Goal: Task Accomplishment & Management: Use online tool/utility

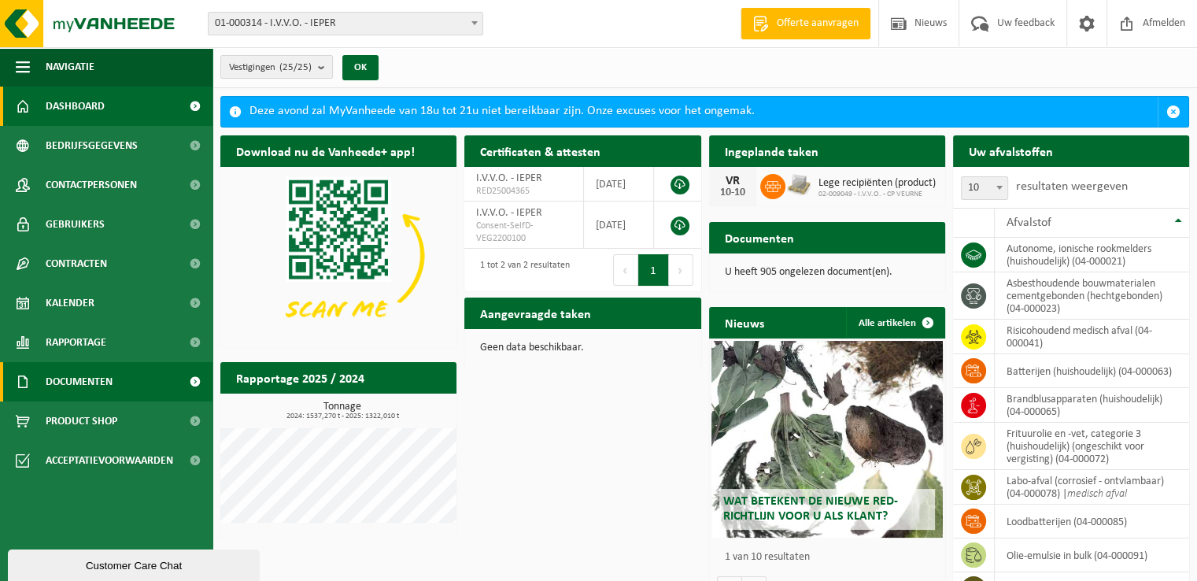
click at [79, 396] on span "Documenten" at bounding box center [79, 381] width 67 height 39
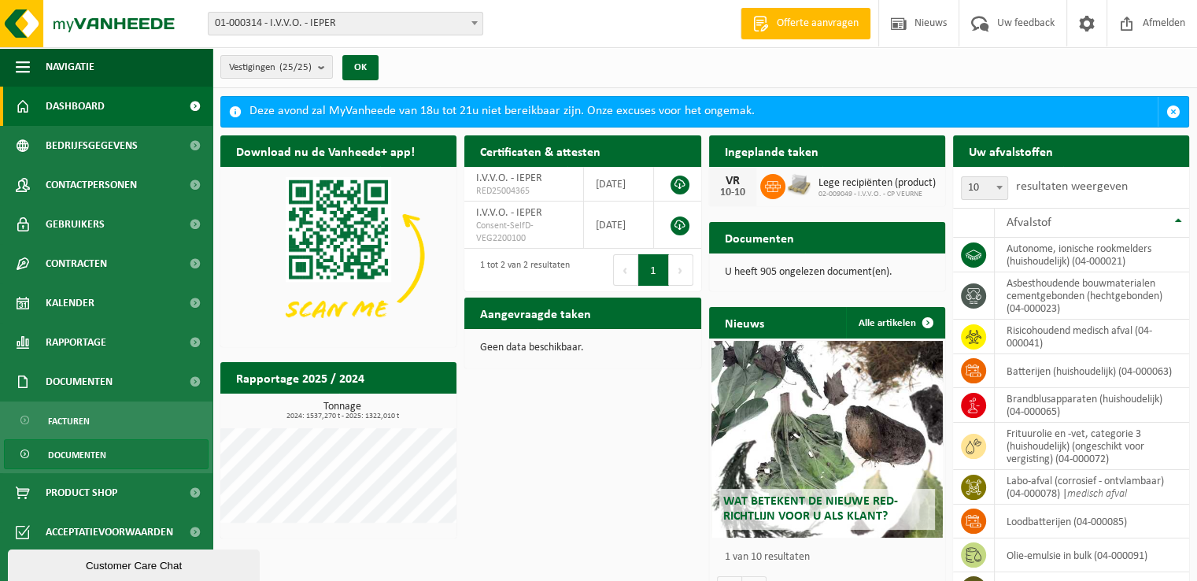
click at [82, 453] on span "Documenten" at bounding box center [77, 455] width 58 height 30
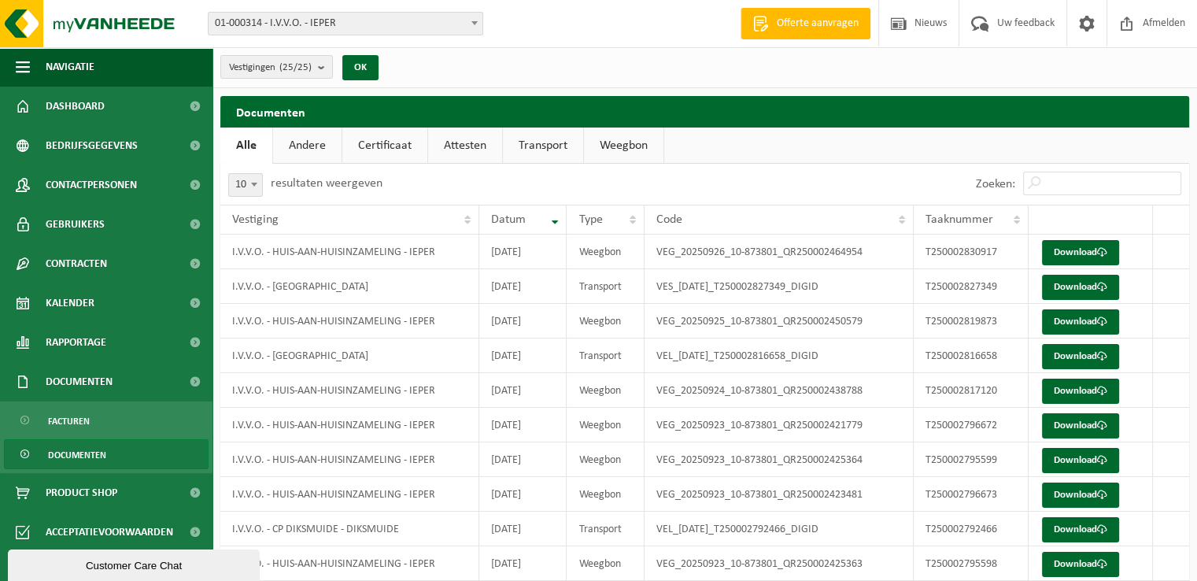
click at [628, 151] on link "Weegbon" at bounding box center [623, 146] width 79 height 36
click at [982, 224] on span "Taaknummer" at bounding box center [960, 219] width 68 height 13
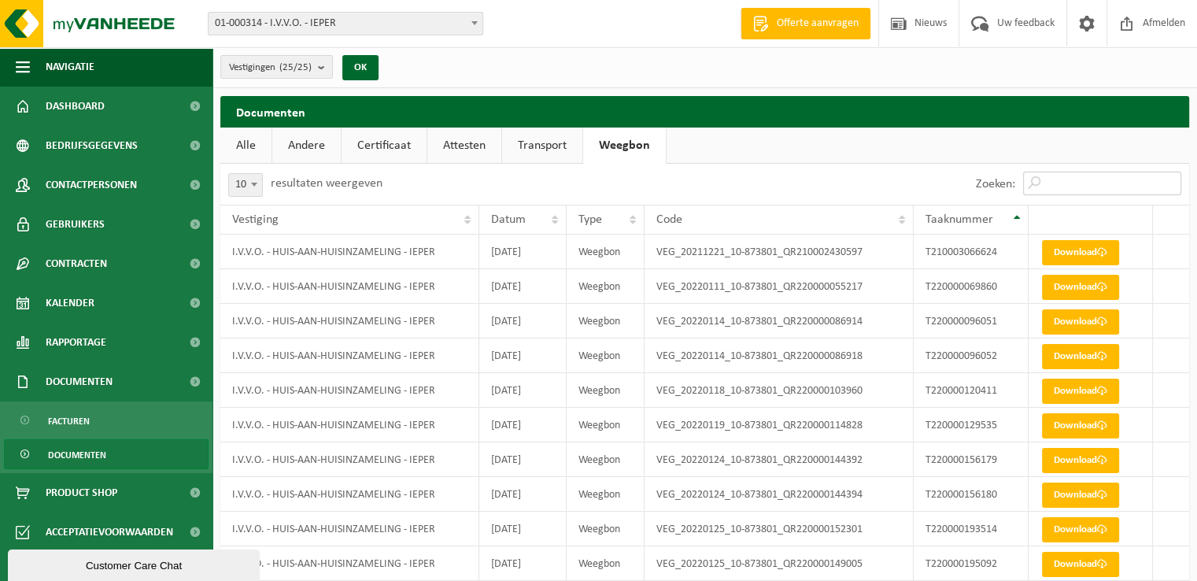
click at [1044, 185] on input "Zoeken:" at bounding box center [1102, 184] width 158 height 24
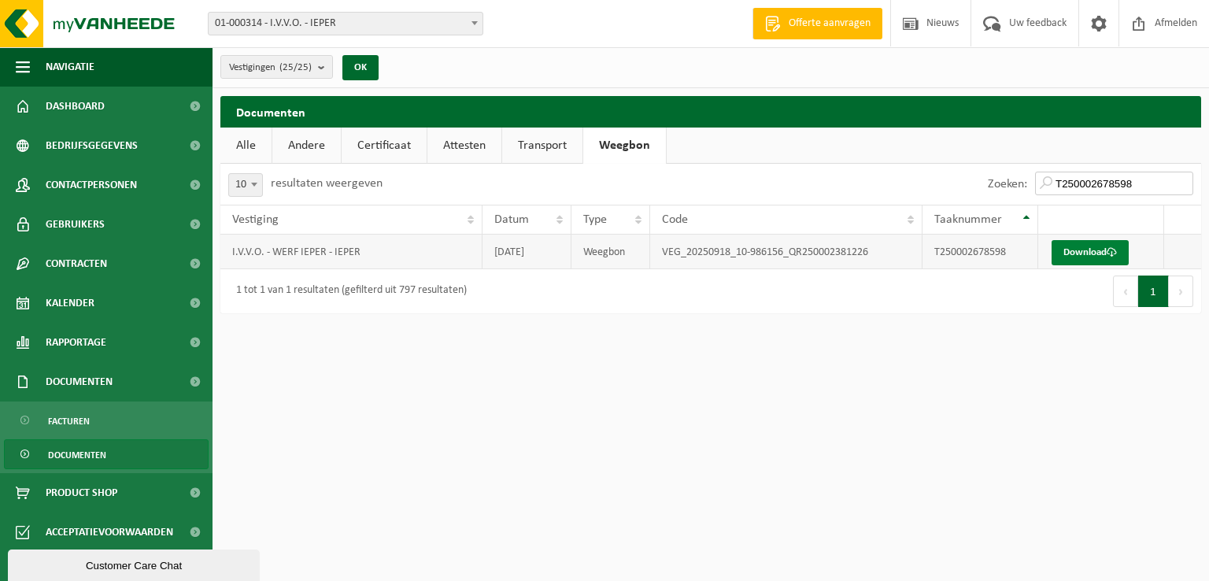
type input "T250002678598"
click at [1111, 252] on span at bounding box center [1112, 252] width 10 height 10
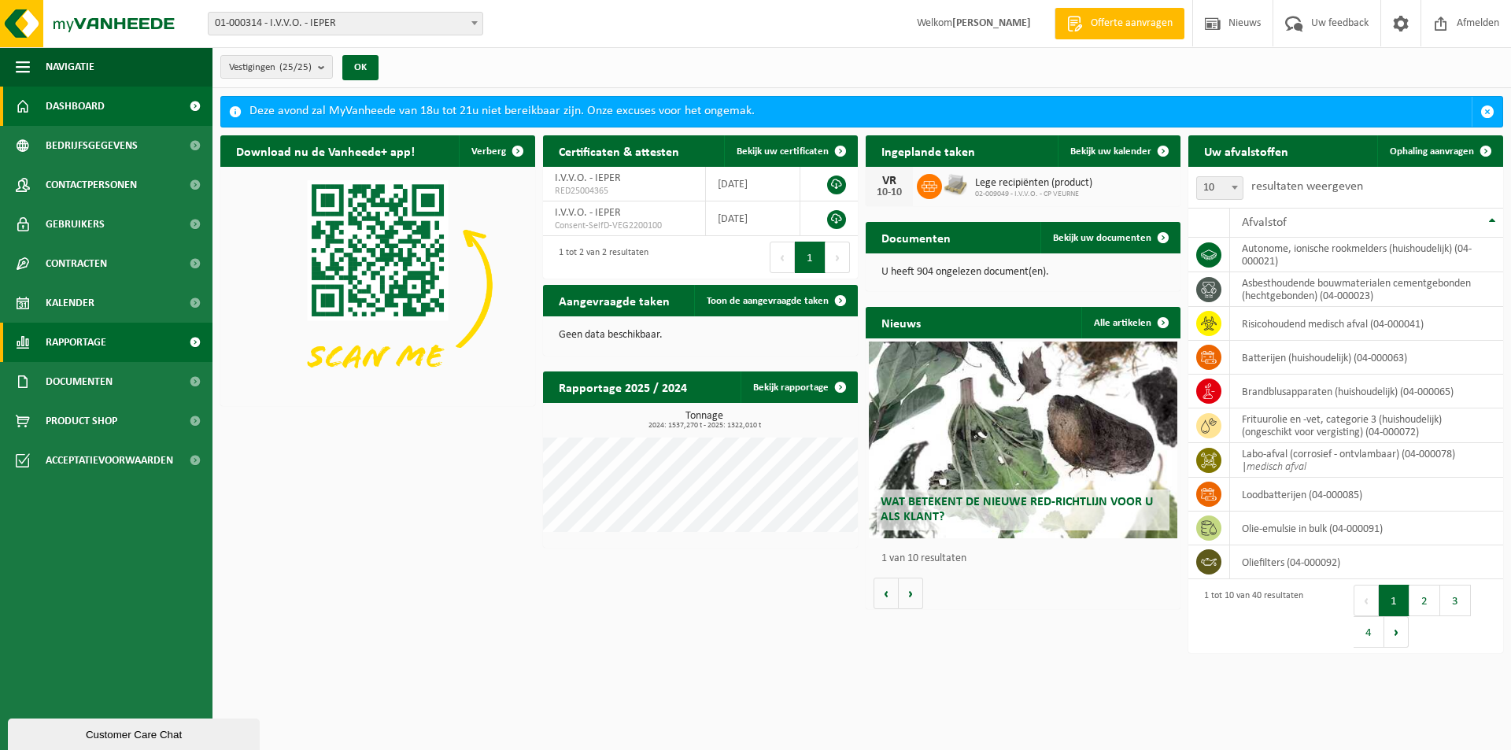
click at [112, 353] on link "Rapportage" at bounding box center [106, 342] width 213 height 39
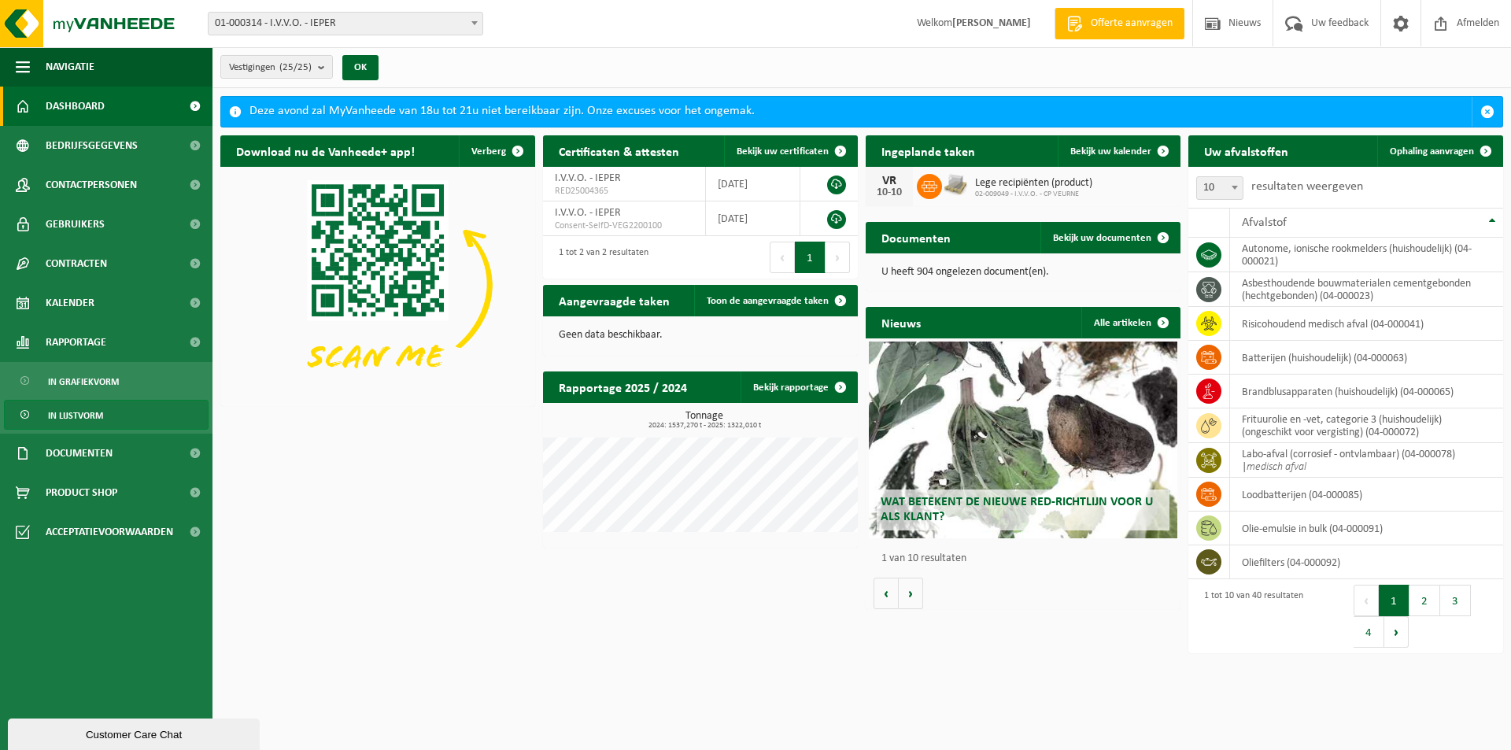
click at [87, 425] on span "In lijstvorm" at bounding box center [75, 416] width 55 height 30
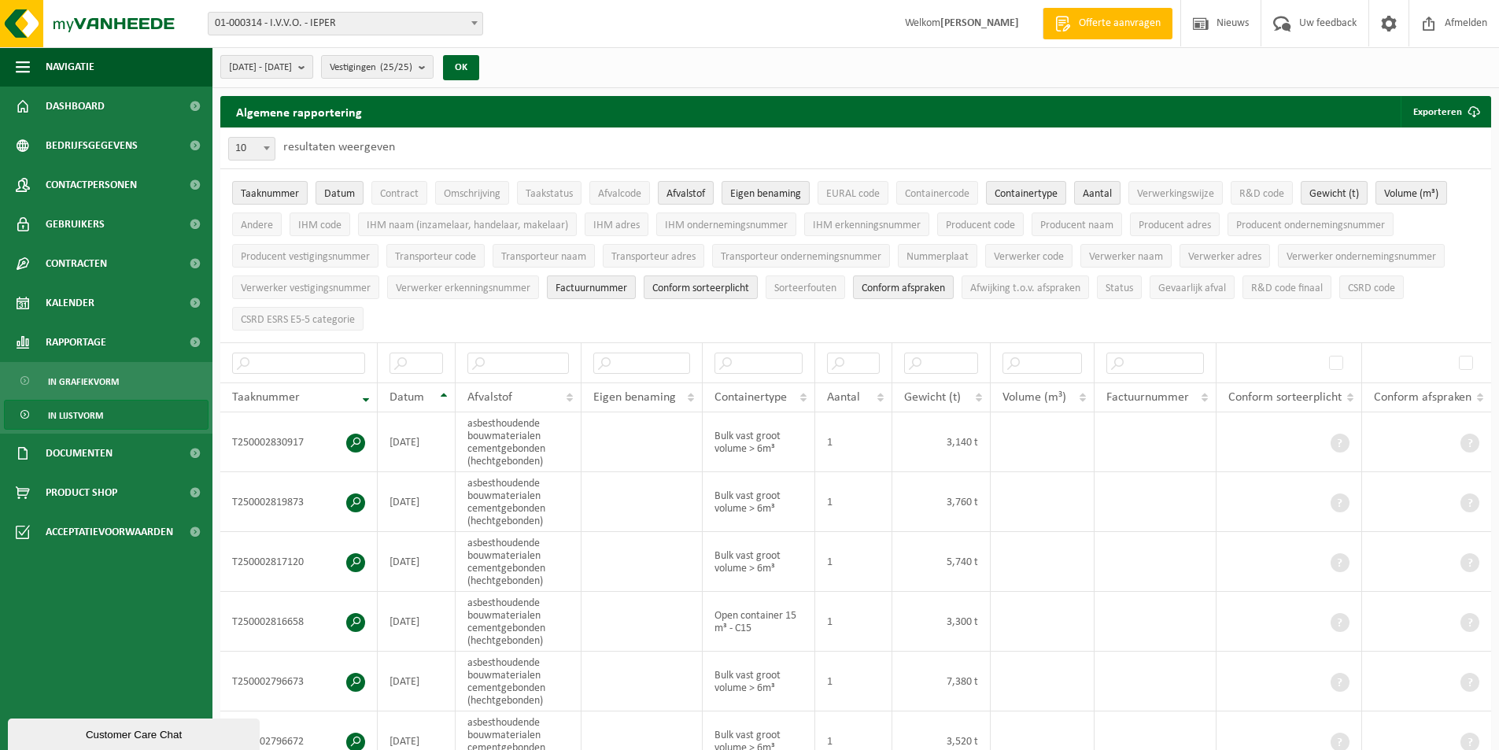
click at [283, 65] on span "2025-04-01 - 2025-09-30" at bounding box center [260, 68] width 63 height 24
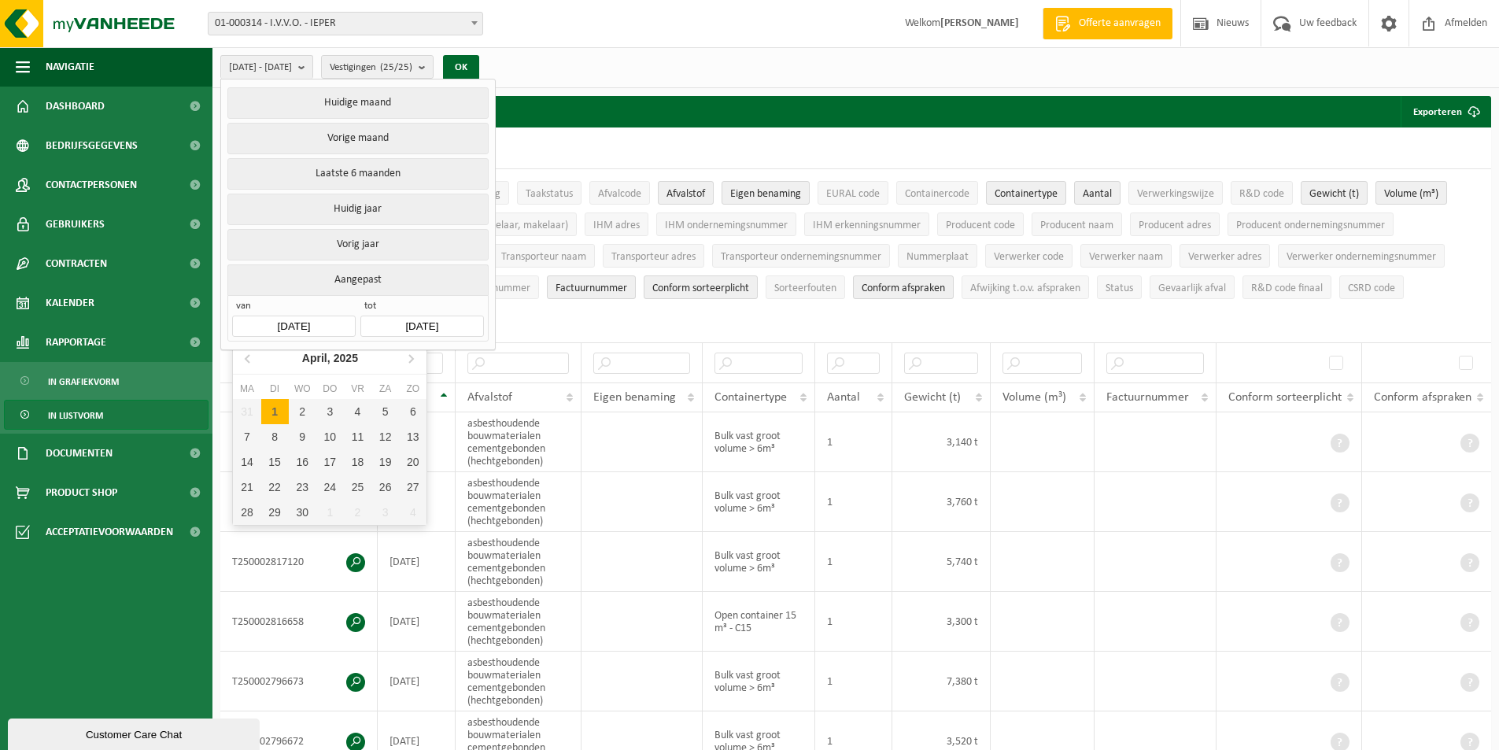
click at [302, 320] on input "2025-04-01" at bounding box center [293, 326] width 123 height 21
click at [246, 368] on icon at bounding box center [248, 358] width 25 height 25
click at [248, 368] on icon at bounding box center [248, 358] width 25 height 25
click at [302, 411] on div "1" at bounding box center [303, 411] width 28 height 25
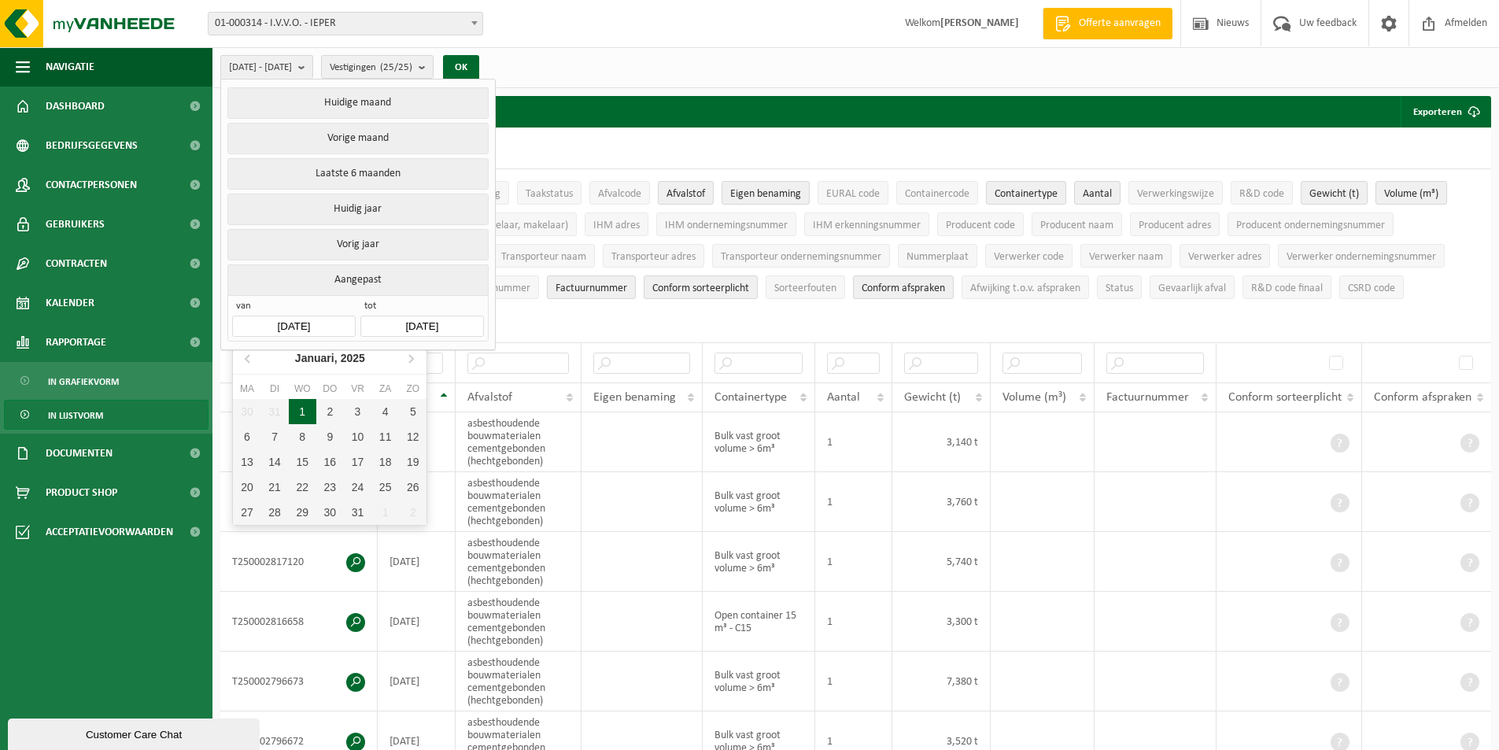
type input "2025-01-01"
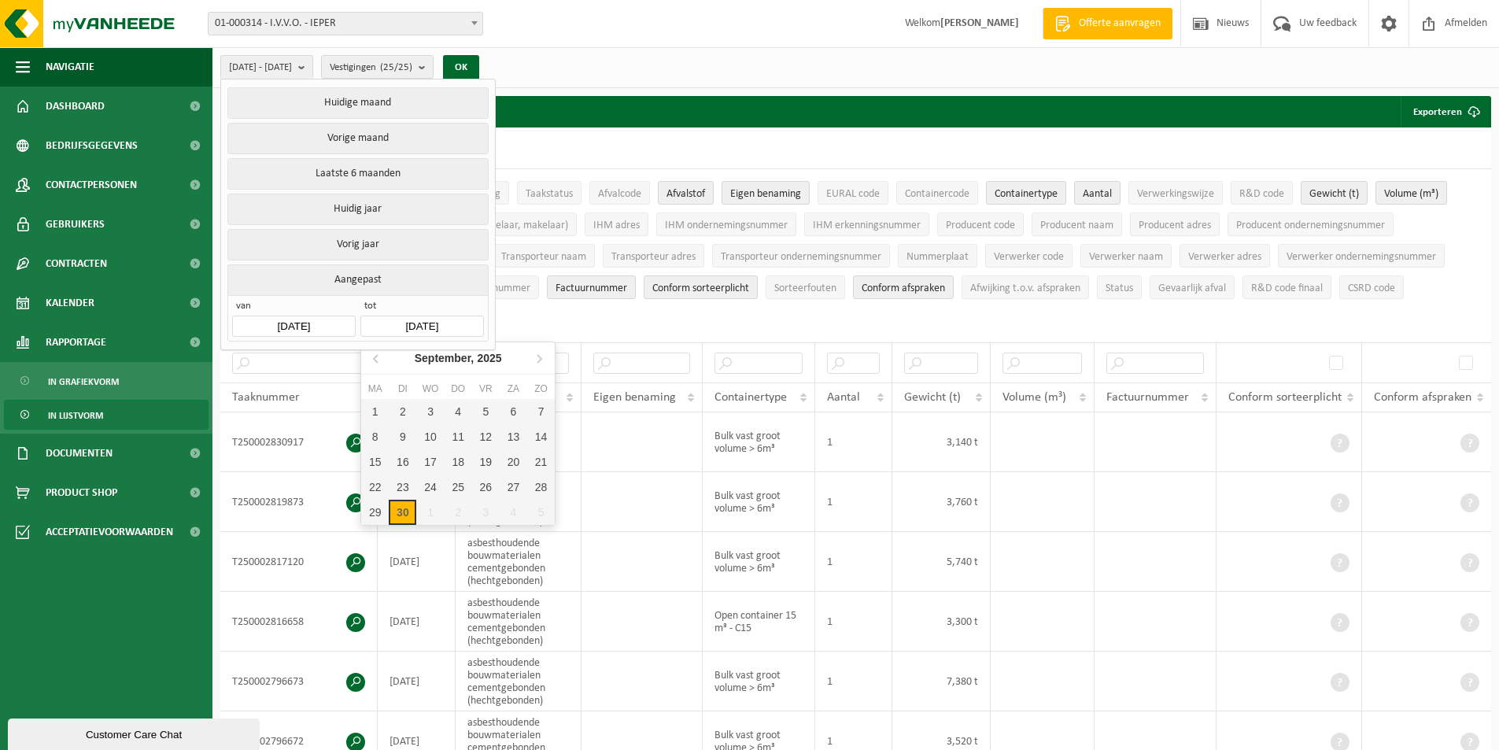
drag, startPoint x: 422, startPoint y: 315, endPoint x: 431, endPoint y: 312, distance: 9.7
click at [421, 316] on input "2025-09-30" at bounding box center [421, 326] width 123 height 21
click at [375, 369] on icon at bounding box center [376, 358] width 25 height 25
click at [534, 515] on div "31" at bounding box center [541, 512] width 28 height 25
type input "2025-08-31"
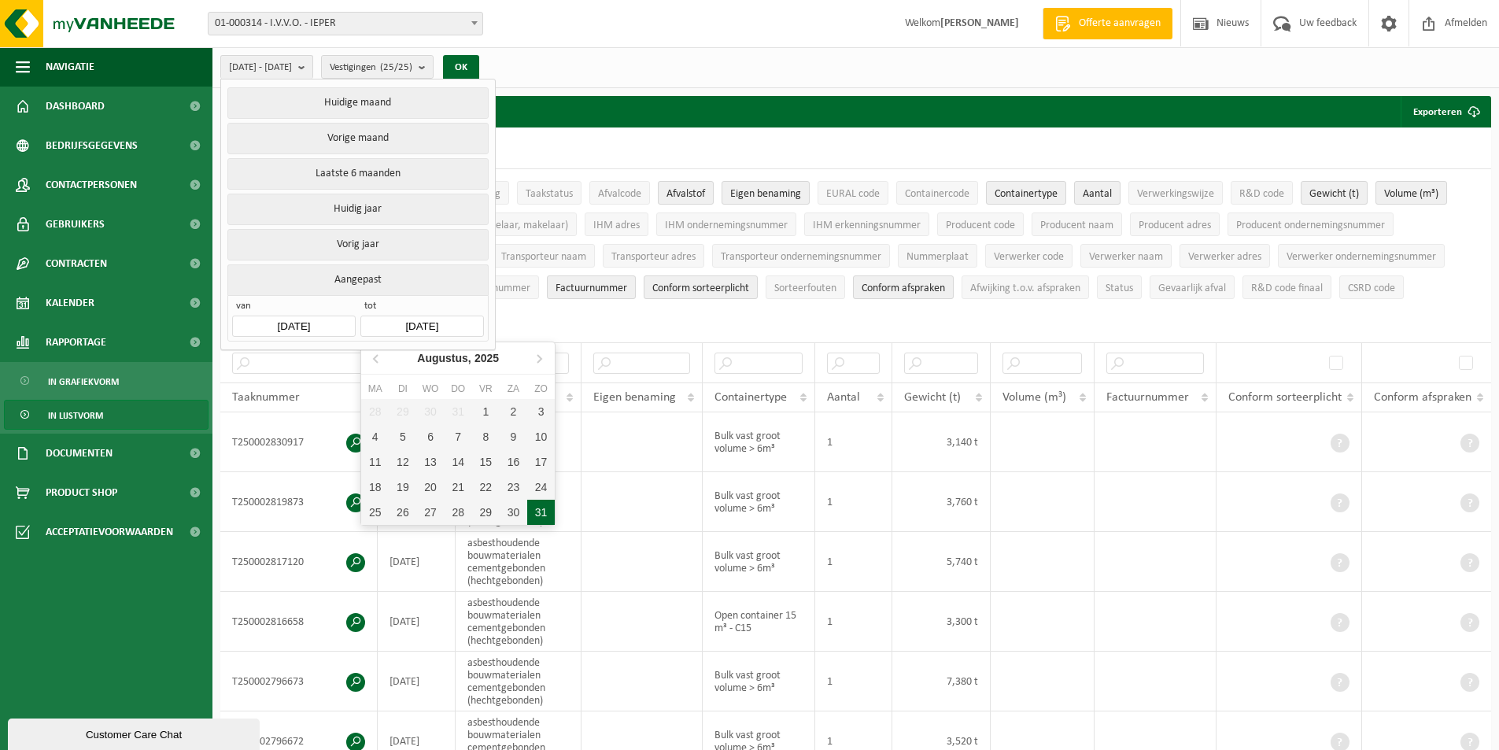
type input "2025-01-01"
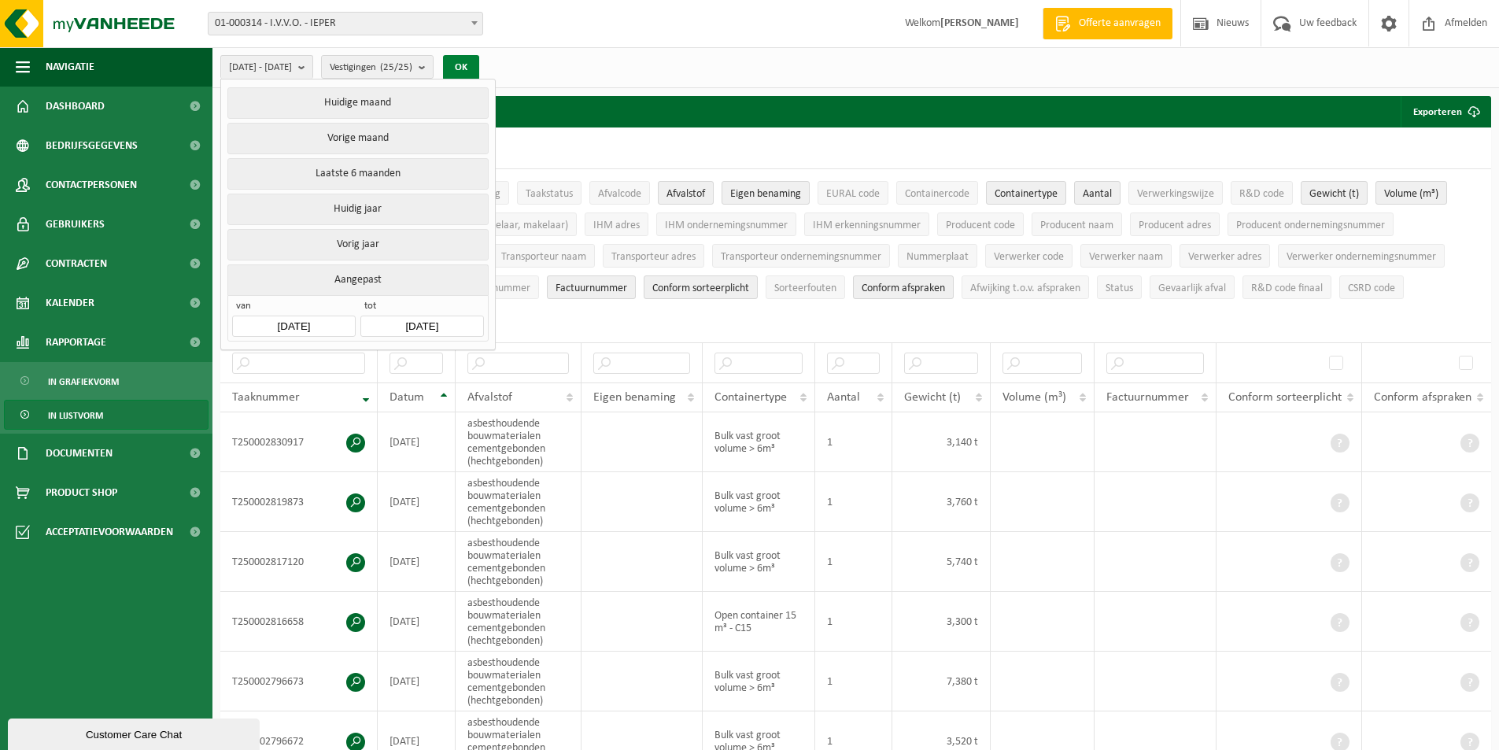
click at [479, 69] on button "OK" at bounding box center [461, 67] width 36 height 25
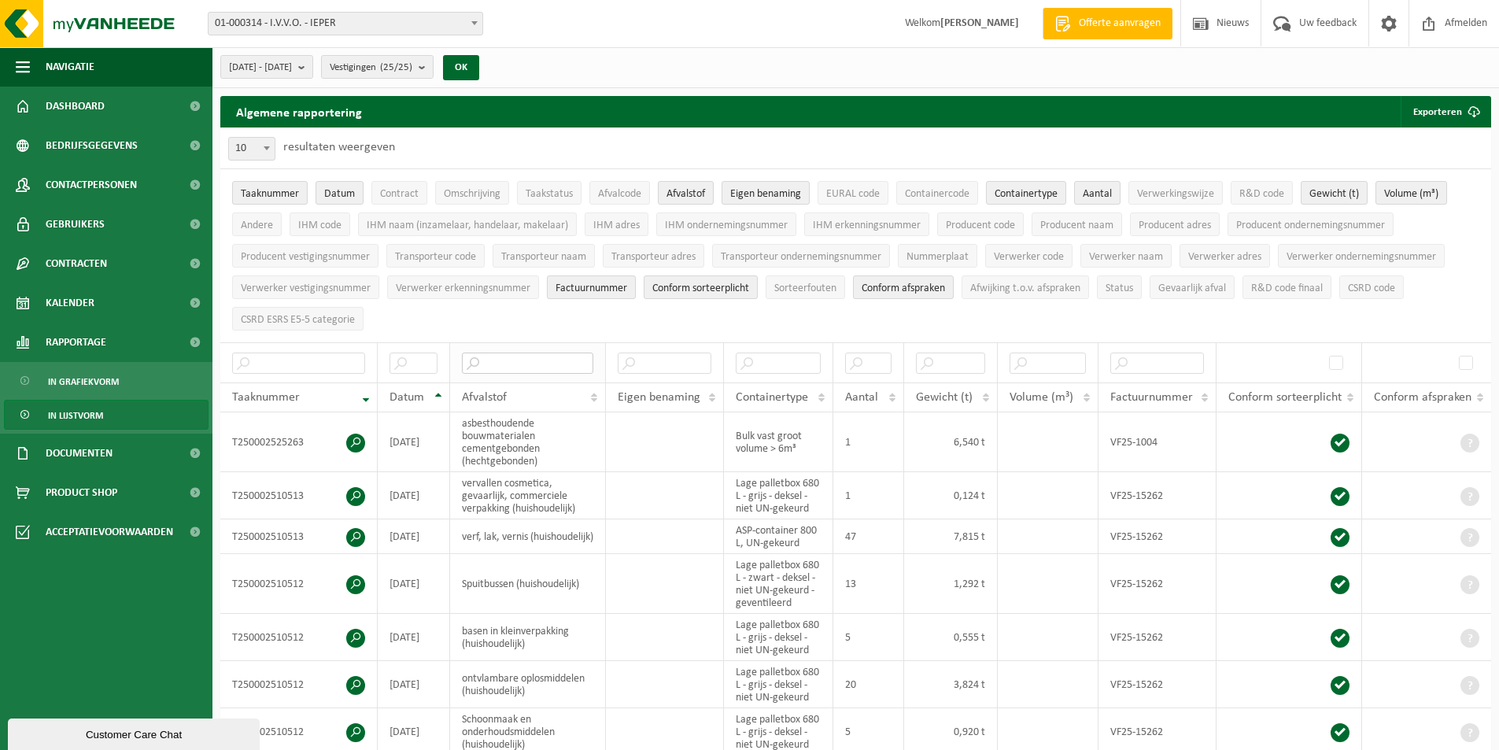
click at [512, 362] on input "text" at bounding box center [527, 363] width 131 height 21
click at [597, 392] on th "Afvalstof" at bounding box center [528, 398] width 156 height 30
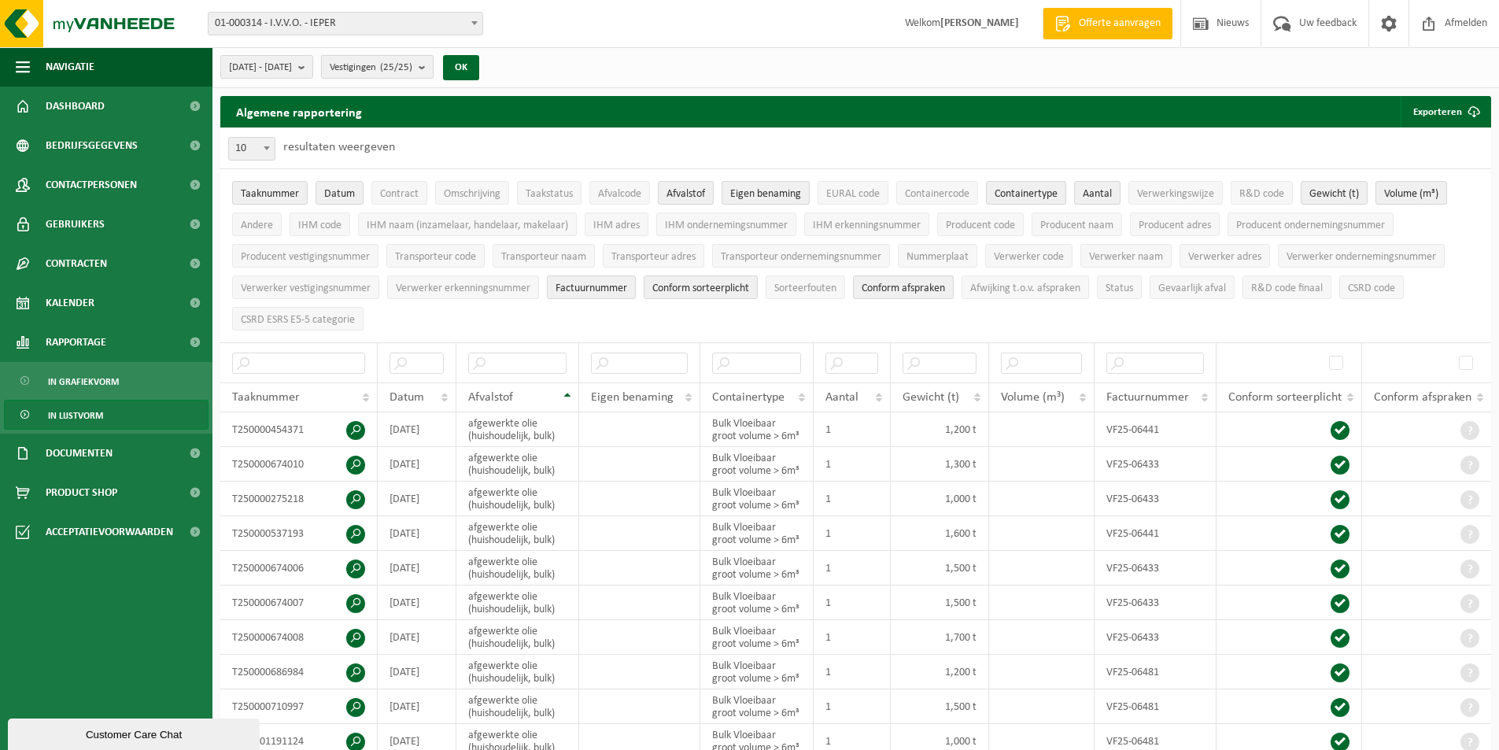
click at [402, 72] on span "Vestigingen (25/25)" at bounding box center [371, 68] width 83 height 24
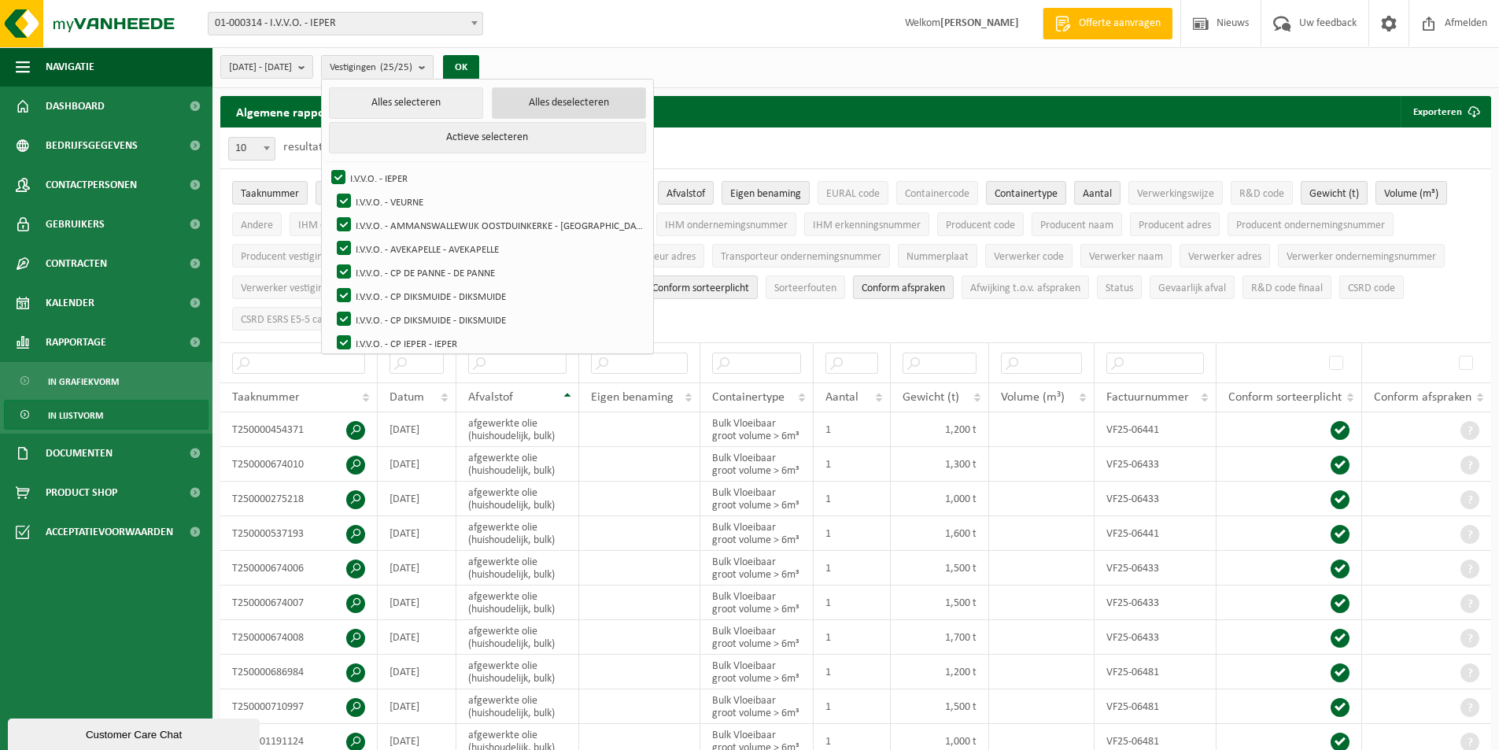
drag, startPoint x: 611, startPoint y: 109, endPoint x: 596, endPoint y: 123, distance: 20.6
click at [611, 109] on button "Alles deselecteren" at bounding box center [569, 102] width 154 height 31
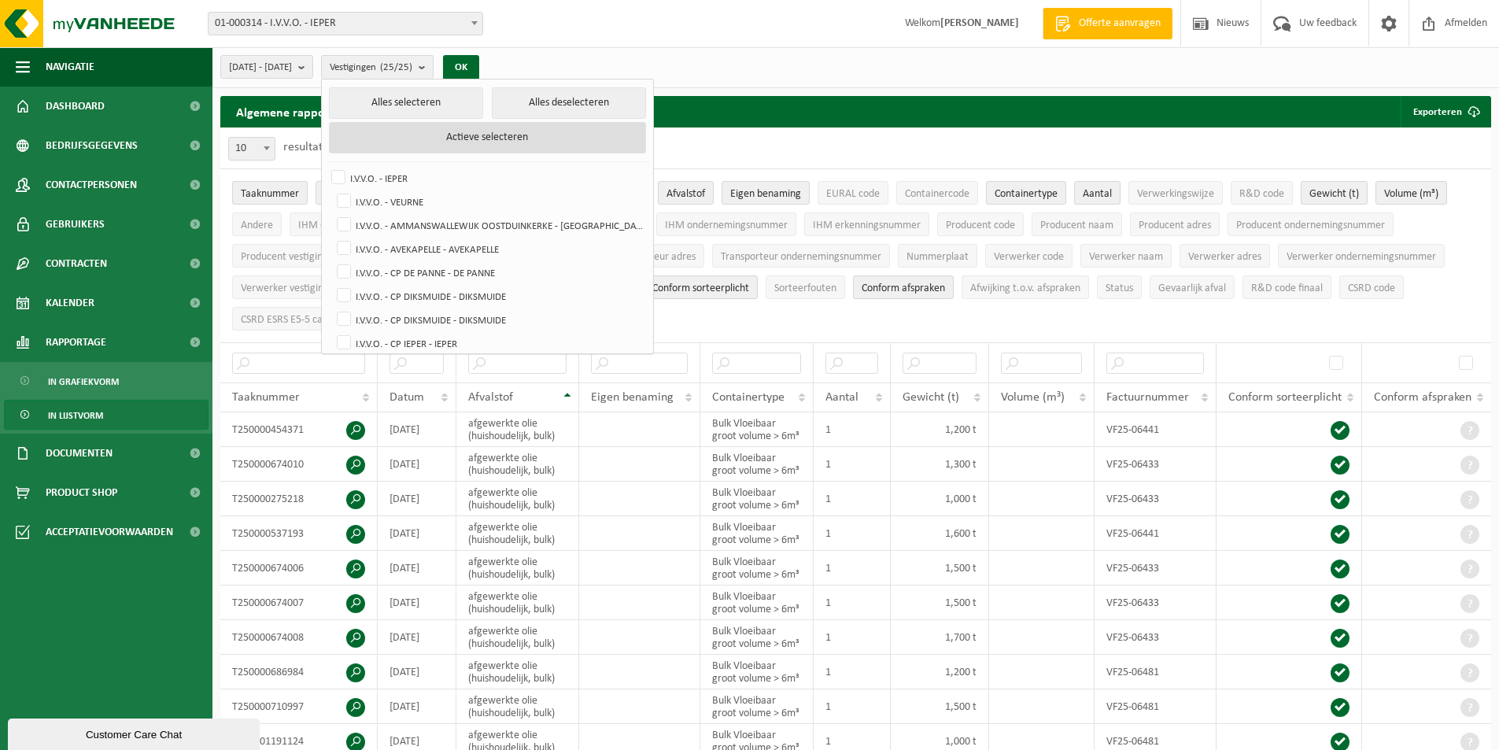
checkbox input "false"
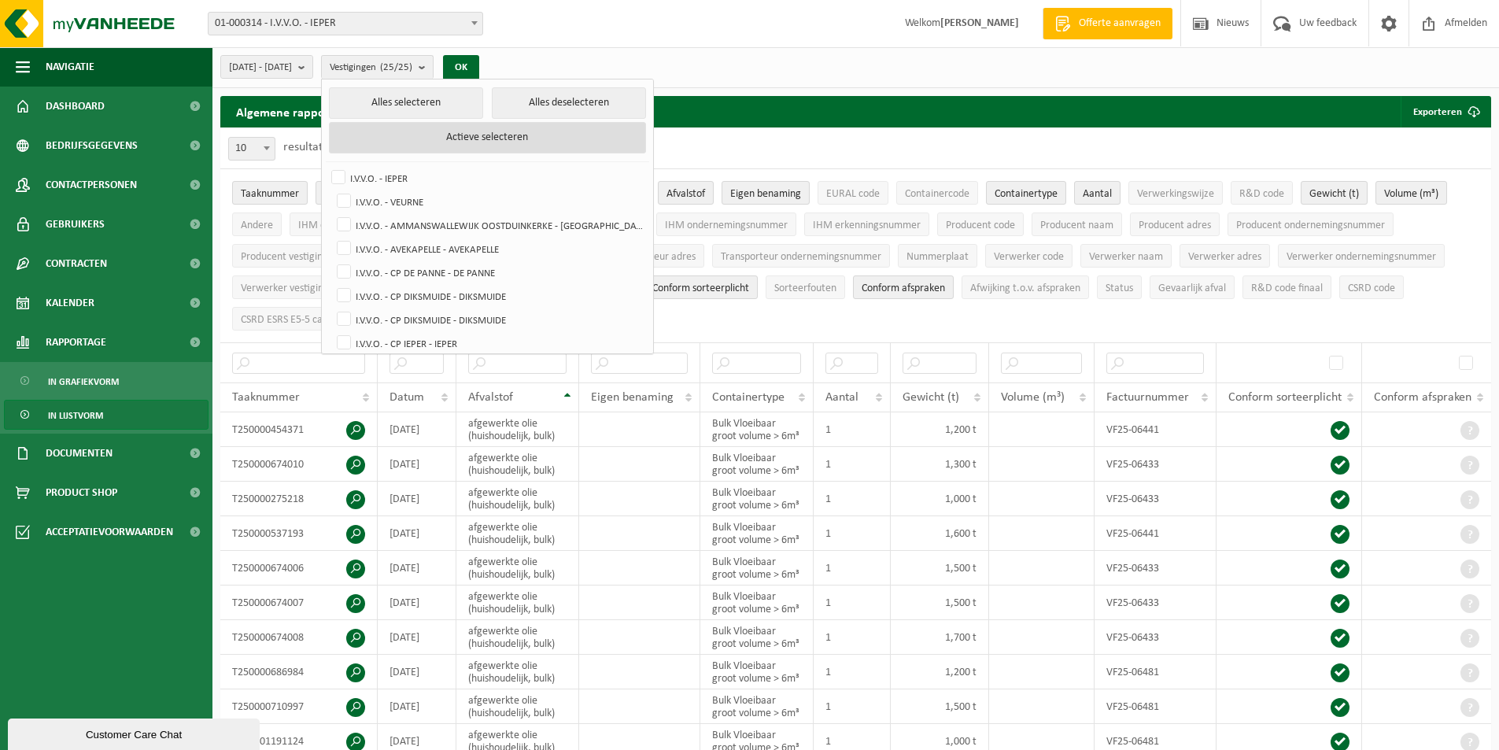
checkbox input "false"
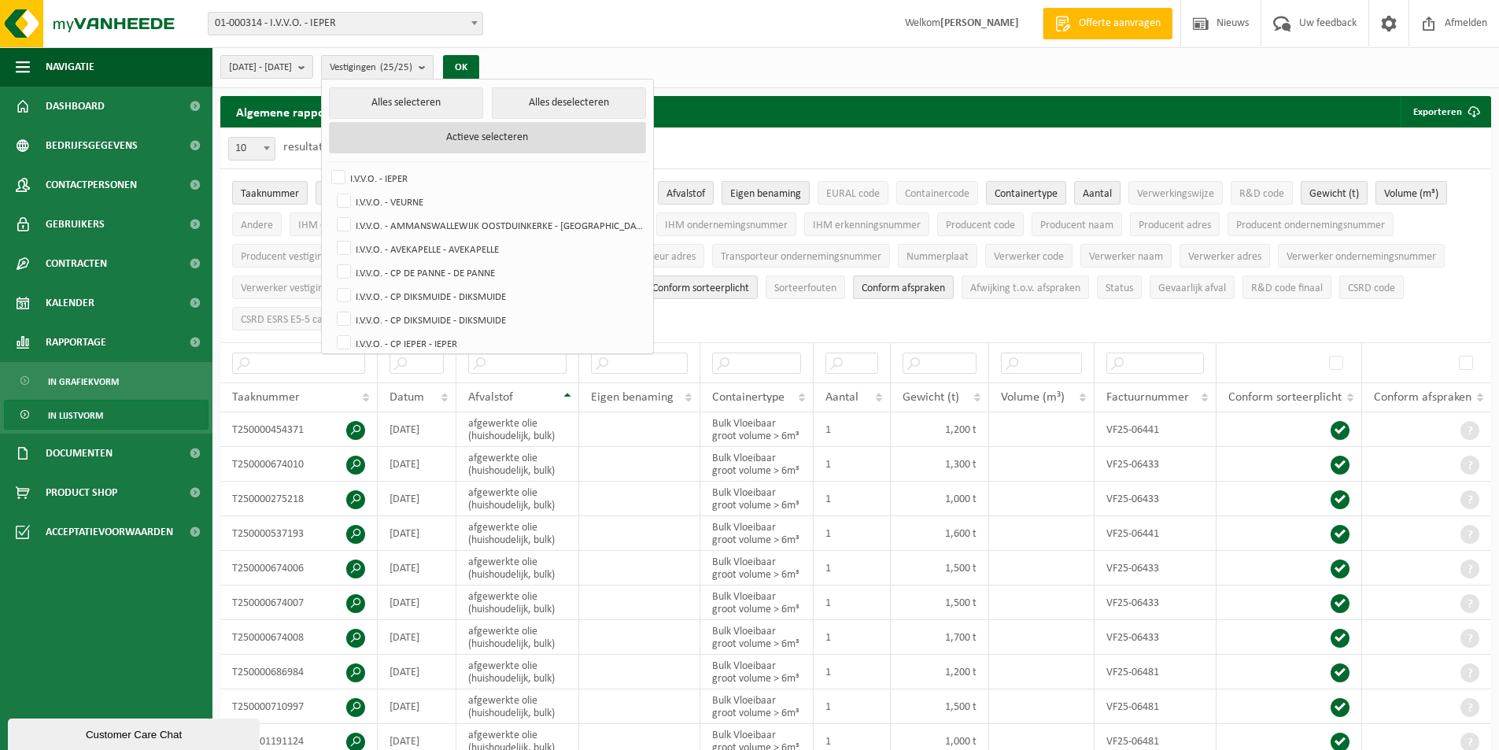
checkbox input "false"
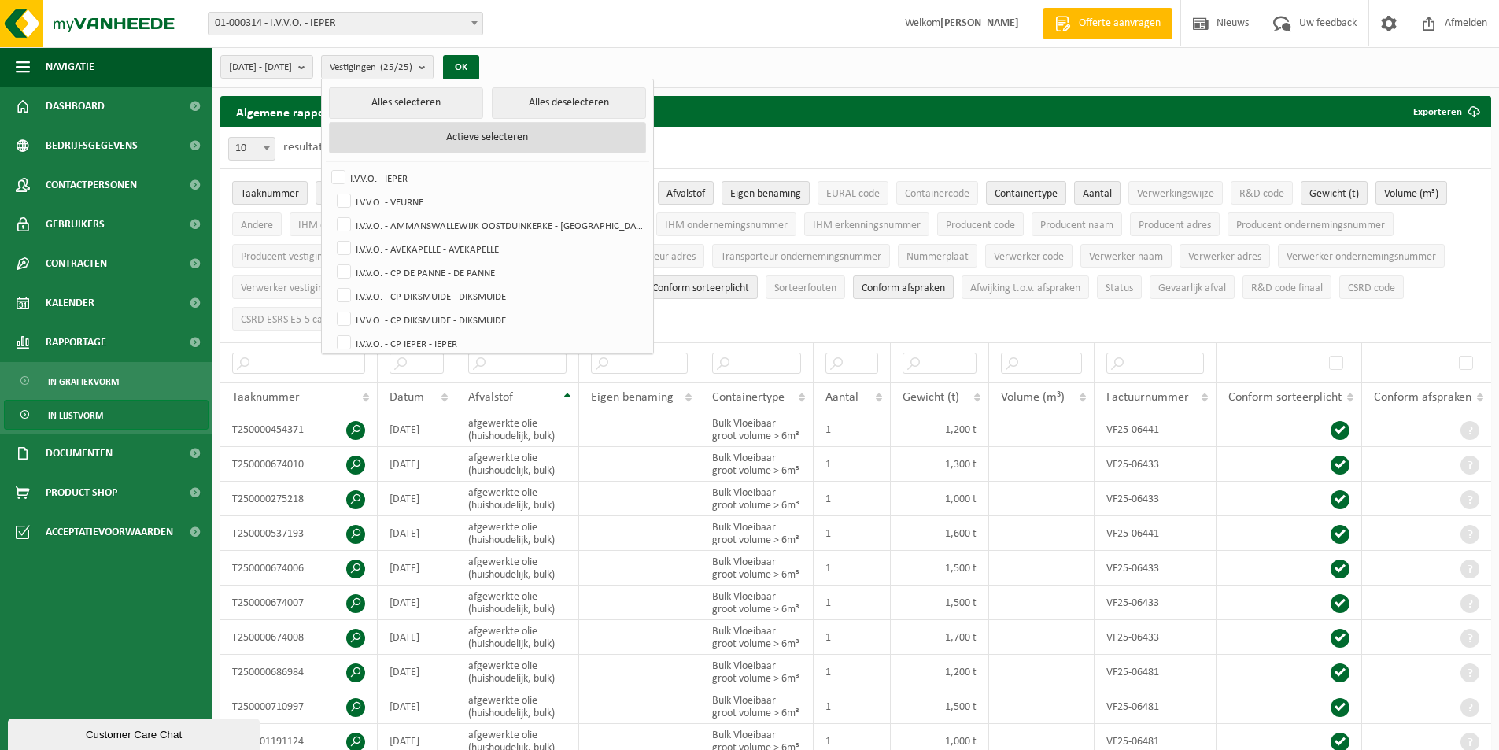
checkbox input "false"
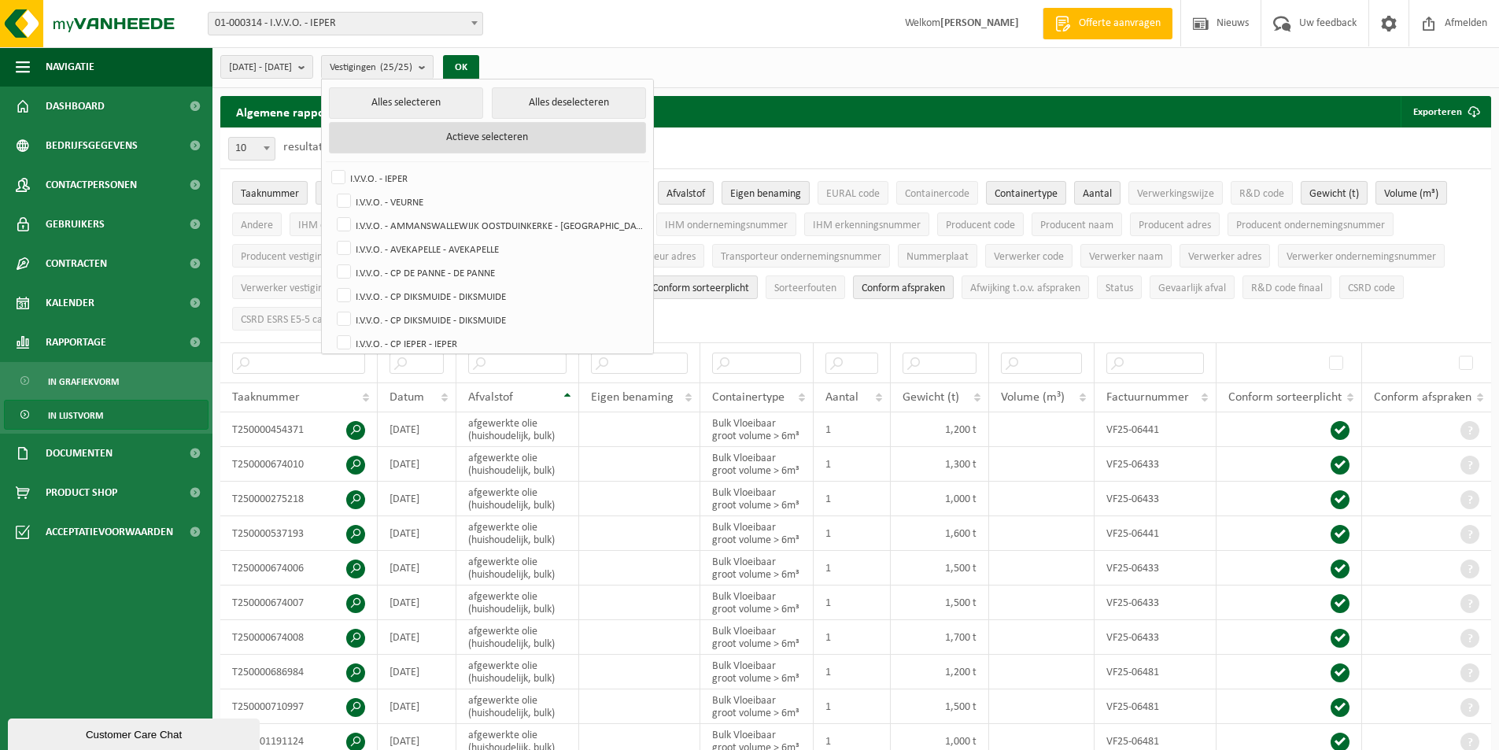
checkbox input "false"
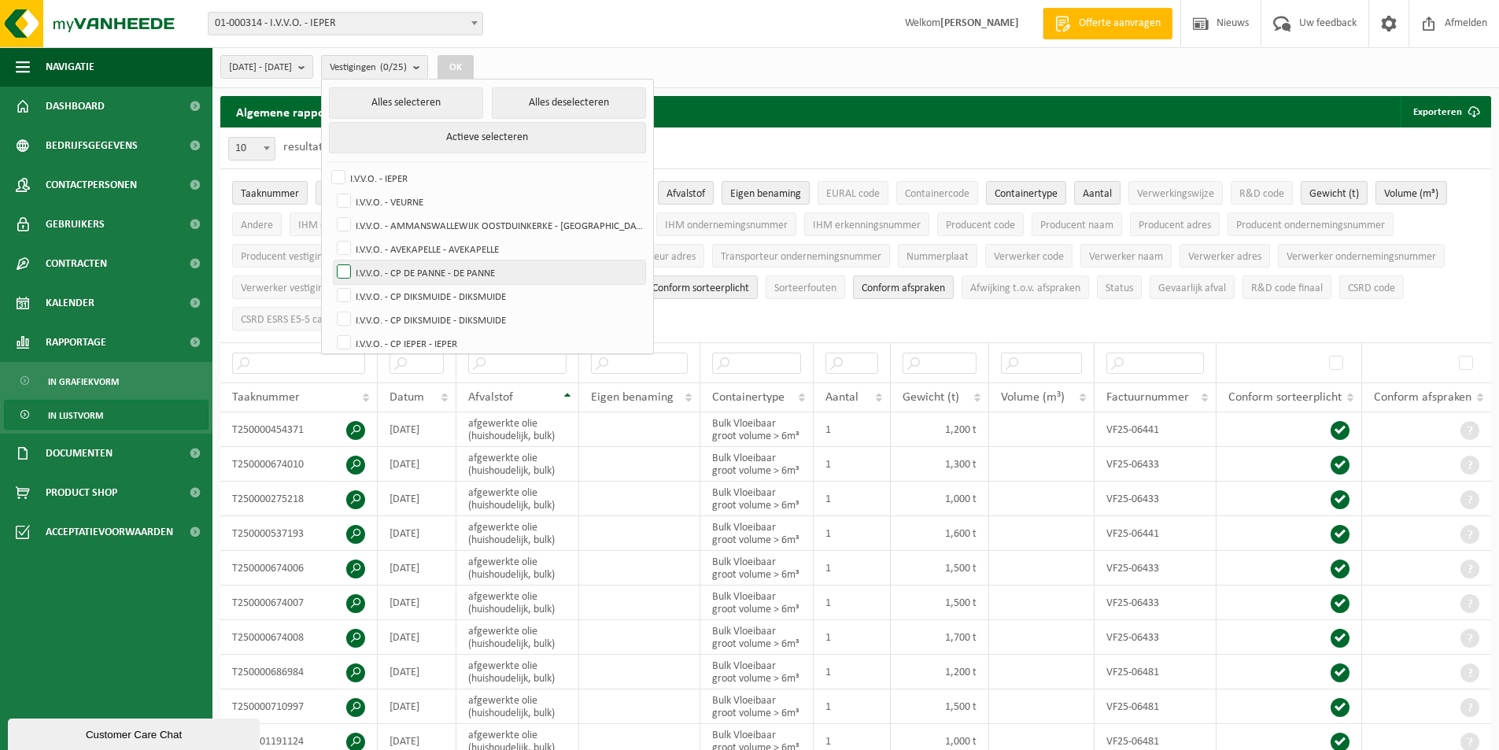
click at [457, 277] on label "I.V.V.O. - CP DE PANNE - DE PANNE" at bounding box center [490, 273] width 312 height 24
click at [331, 261] on input "I.V.V.O. - CP DE PANNE - DE PANNE" at bounding box center [331, 260] width 1 height 1
checkbox input "true"
click at [474, 62] on button "OK" at bounding box center [456, 67] width 36 height 25
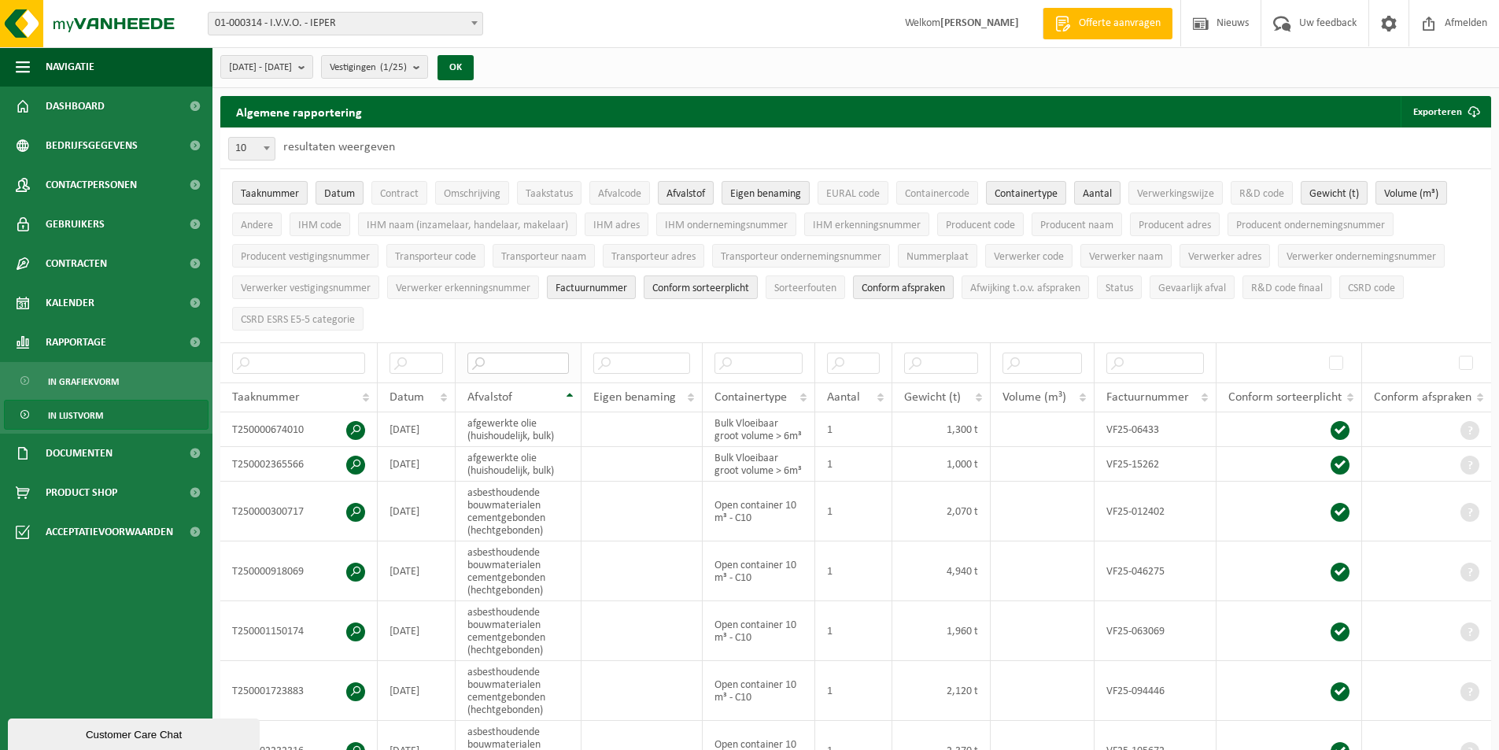
click at [511, 366] on input "text" at bounding box center [519, 363] width 102 height 21
type input "olie"
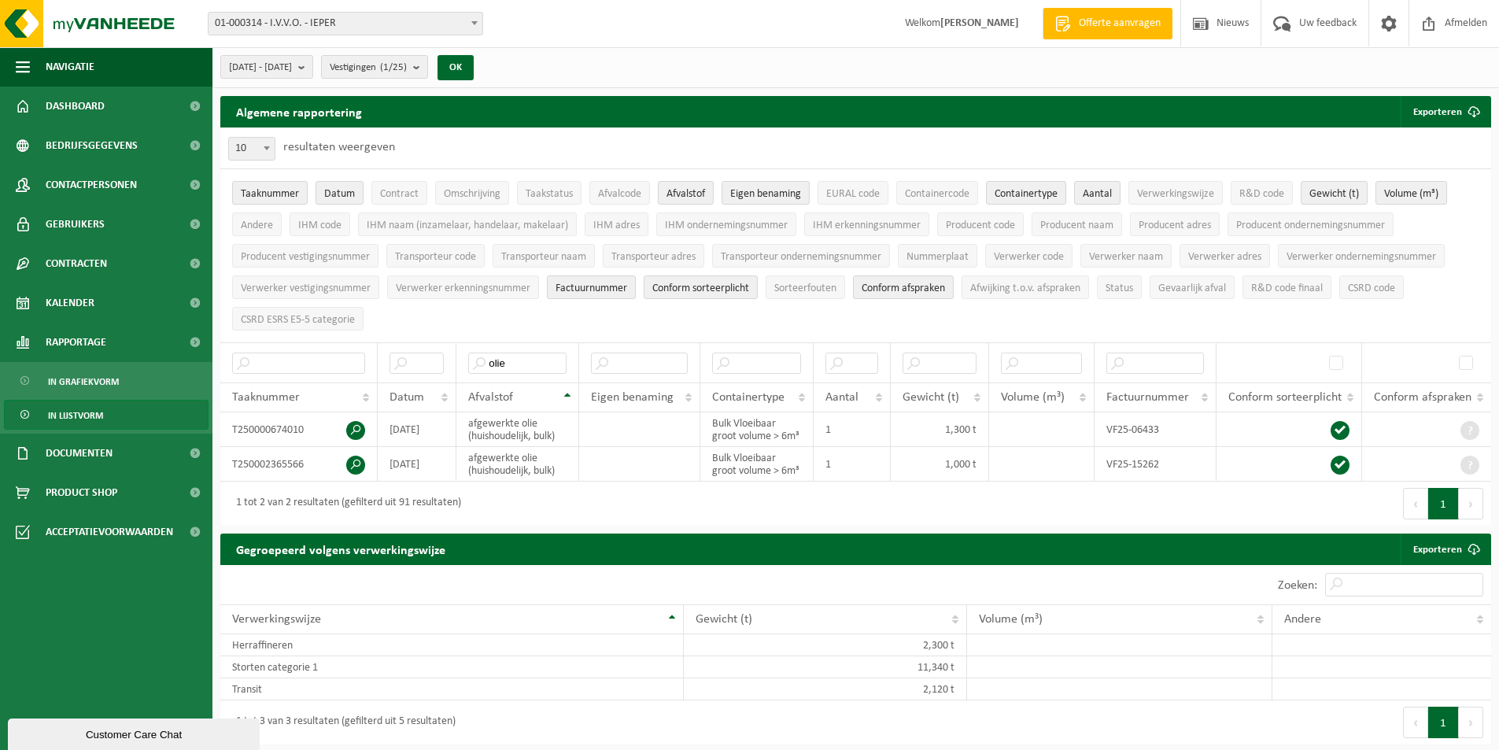
click at [402, 69] on span "Vestigingen (1/25)" at bounding box center [368, 68] width 77 height 24
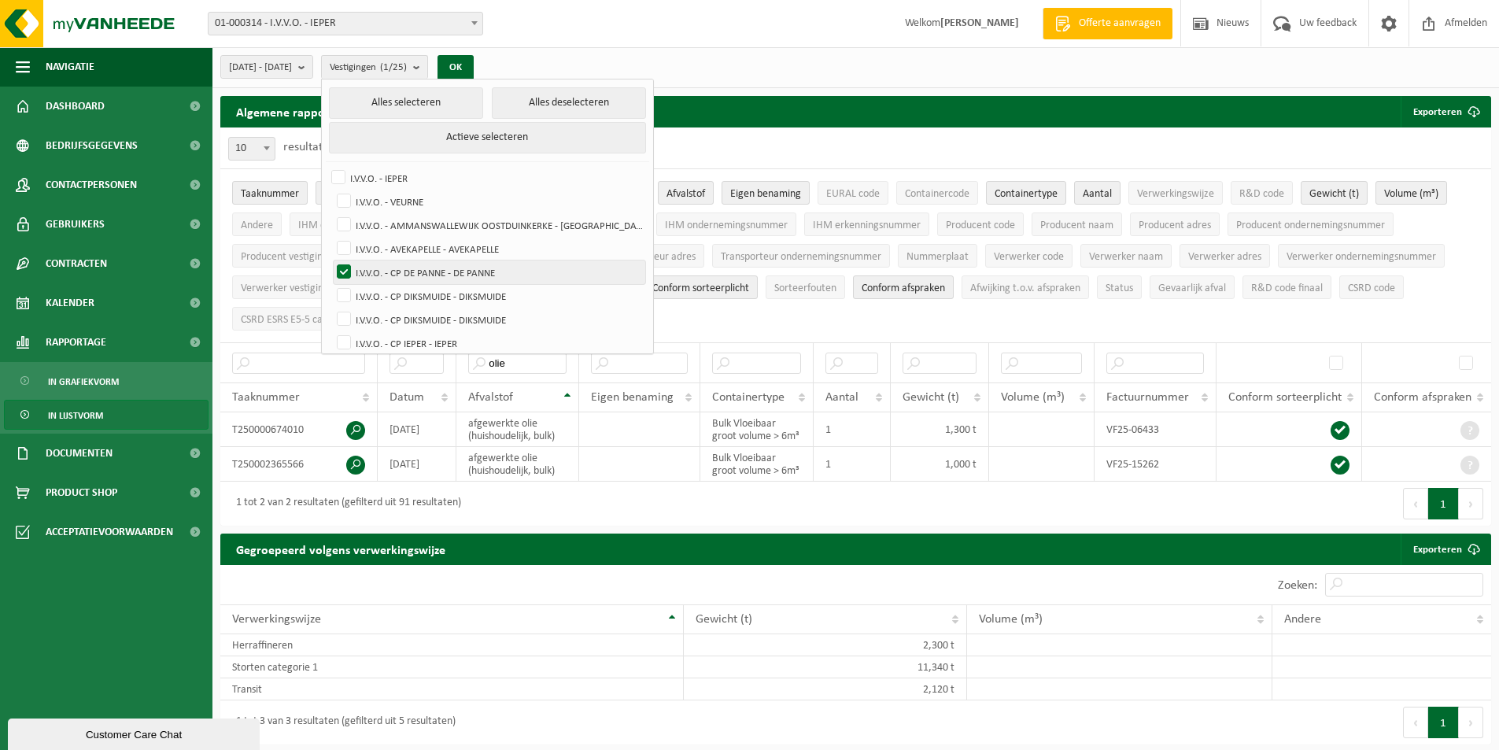
click at [452, 275] on label "I.V.V.O. - CP DE PANNE - DE PANNE" at bounding box center [490, 273] width 312 height 24
click at [331, 261] on input "I.V.V.O. - CP DE PANNE - DE PANNE" at bounding box center [331, 260] width 1 height 1
checkbox input "false"
click at [455, 290] on label "I.V.V.O. - CP DIKSMUIDE - DIKSMUIDE" at bounding box center [490, 296] width 312 height 24
click at [331, 284] on input "I.V.V.O. - CP DIKSMUIDE - DIKSMUIDE" at bounding box center [331, 283] width 1 height 1
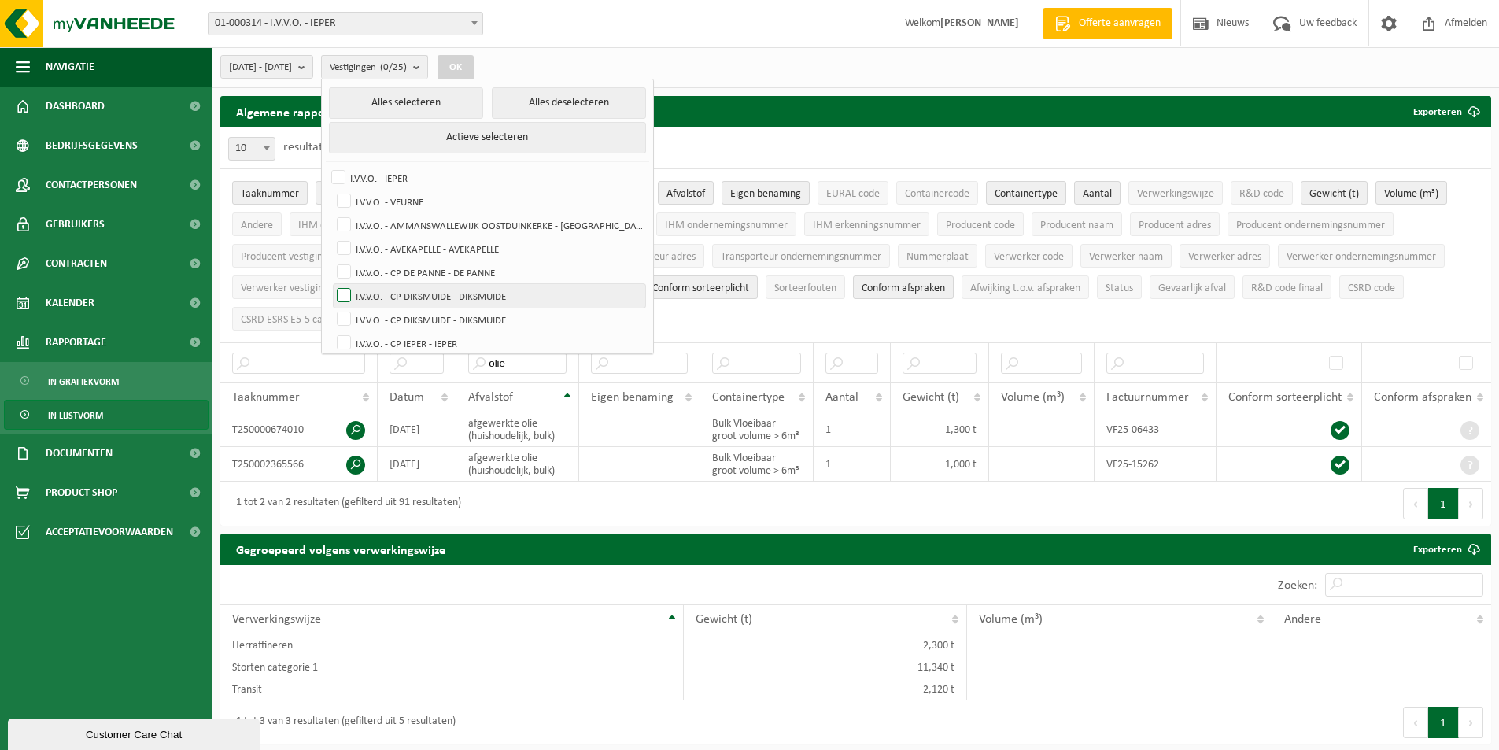
checkbox input "true"
click at [456, 319] on label "I.V.V.O. - CP DIKSMUIDE - DIKSMUIDE" at bounding box center [490, 320] width 312 height 24
click at [331, 308] on input "I.V.V.O. - CP DIKSMUIDE - DIKSMUIDE" at bounding box center [331, 307] width 1 height 1
checkbox input "true"
click at [474, 70] on button "OK" at bounding box center [456, 67] width 36 height 25
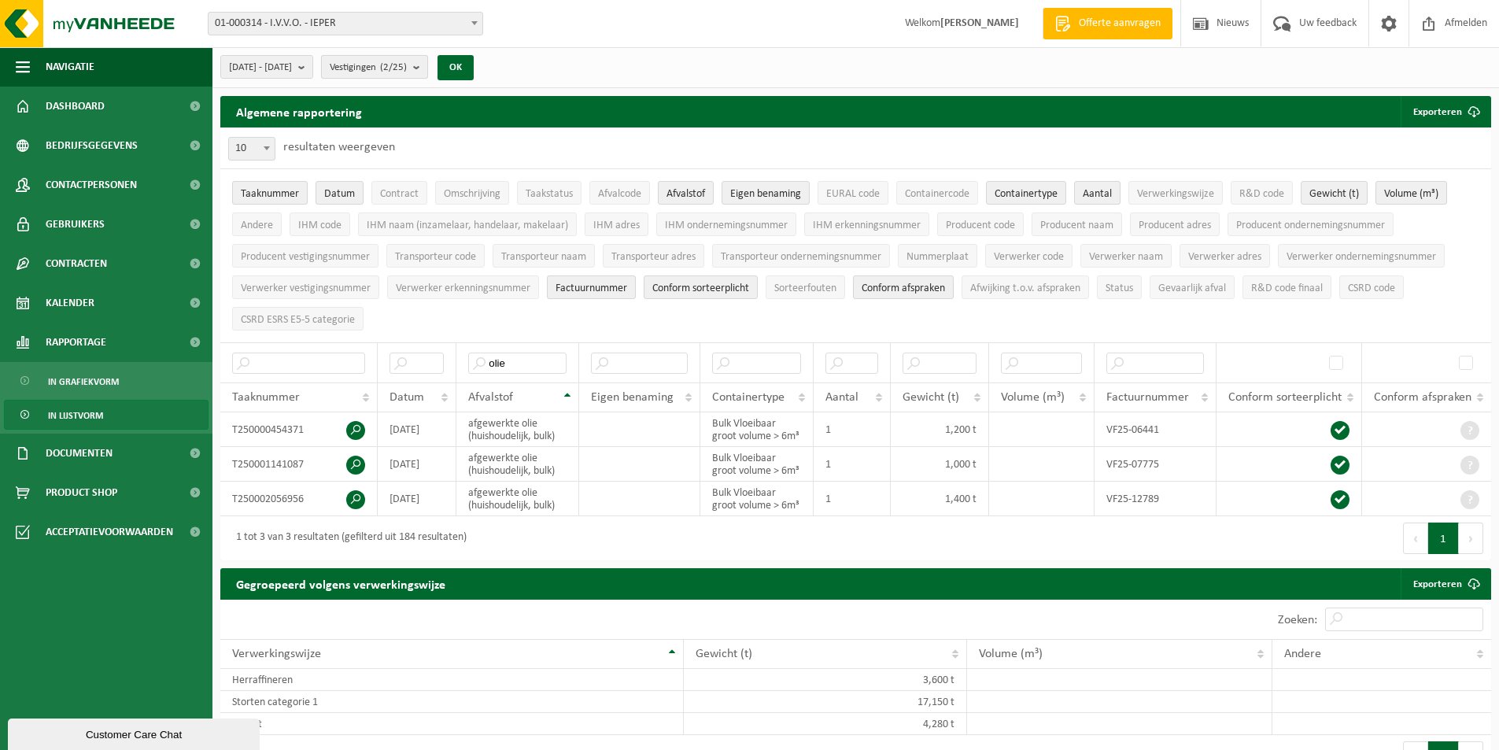
click at [383, 64] on span "Vestigingen (2/25)" at bounding box center [368, 68] width 77 height 24
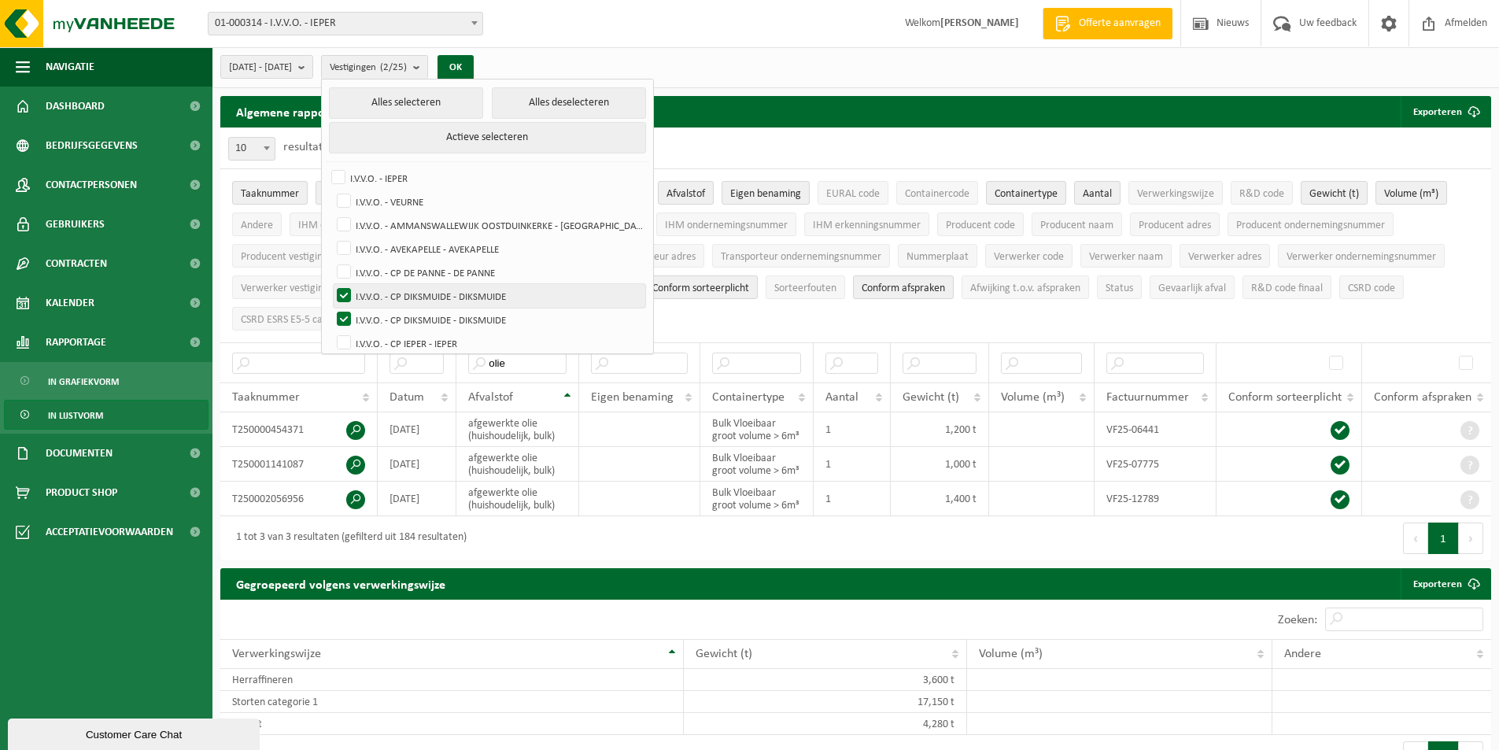
click at [440, 290] on label "I.V.V.O. - CP DIKSMUIDE - DIKSMUIDE" at bounding box center [490, 296] width 312 height 24
click at [331, 284] on input "I.V.V.O. - CP DIKSMUIDE - DIKSMUIDE" at bounding box center [331, 283] width 1 height 1
checkbox input "false"
click at [453, 316] on label "I.V.V.O. - CP DIKSMUIDE - DIKSMUIDE" at bounding box center [490, 320] width 312 height 24
click at [331, 308] on input "I.V.V.O. - CP DIKSMUIDE - DIKSMUIDE" at bounding box center [331, 307] width 1 height 1
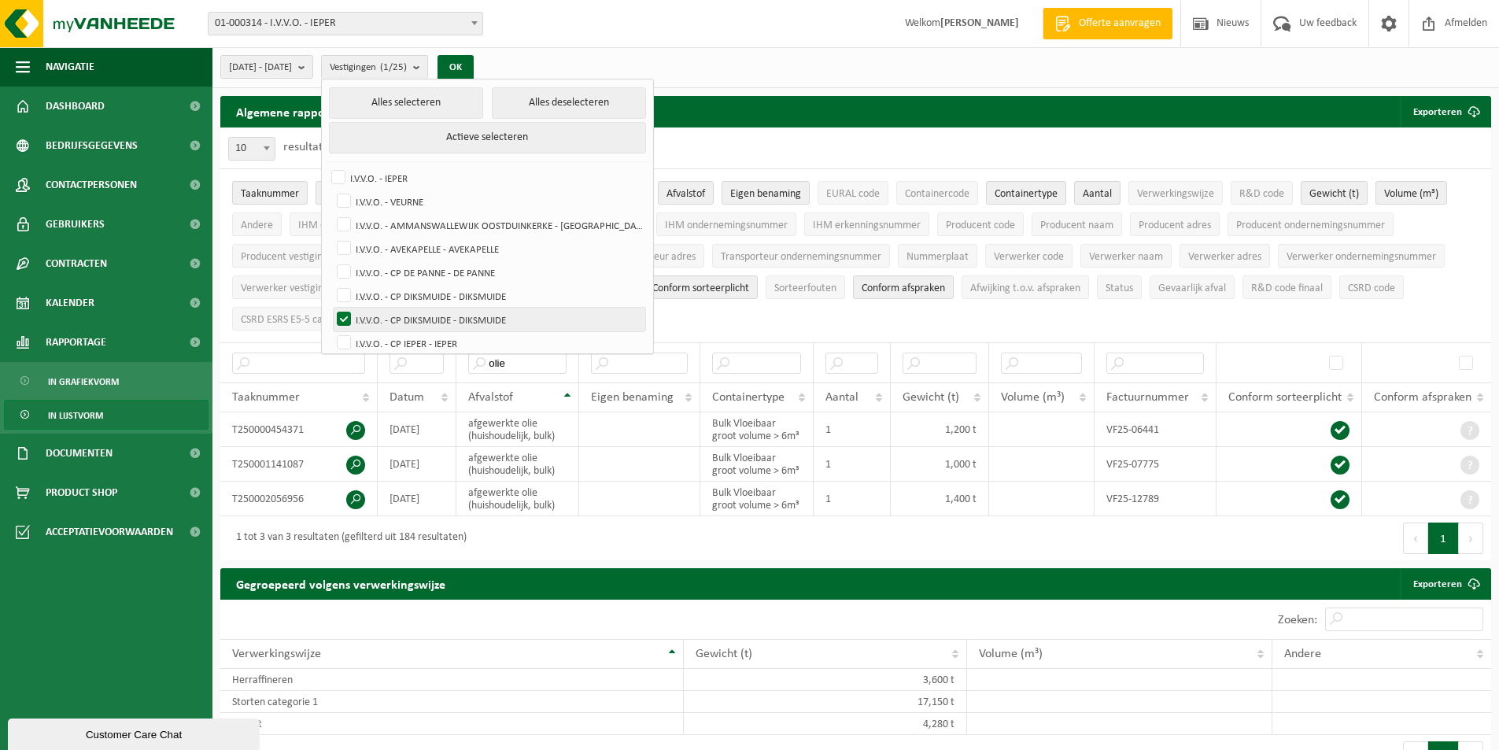
checkbox input "false"
click at [455, 340] on label "I.V.V.O. - CP IEPER - IEPER" at bounding box center [490, 343] width 312 height 24
click at [331, 331] on input "I.V.V.O. - CP IEPER - IEPER" at bounding box center [331, 331] width 1 height 1
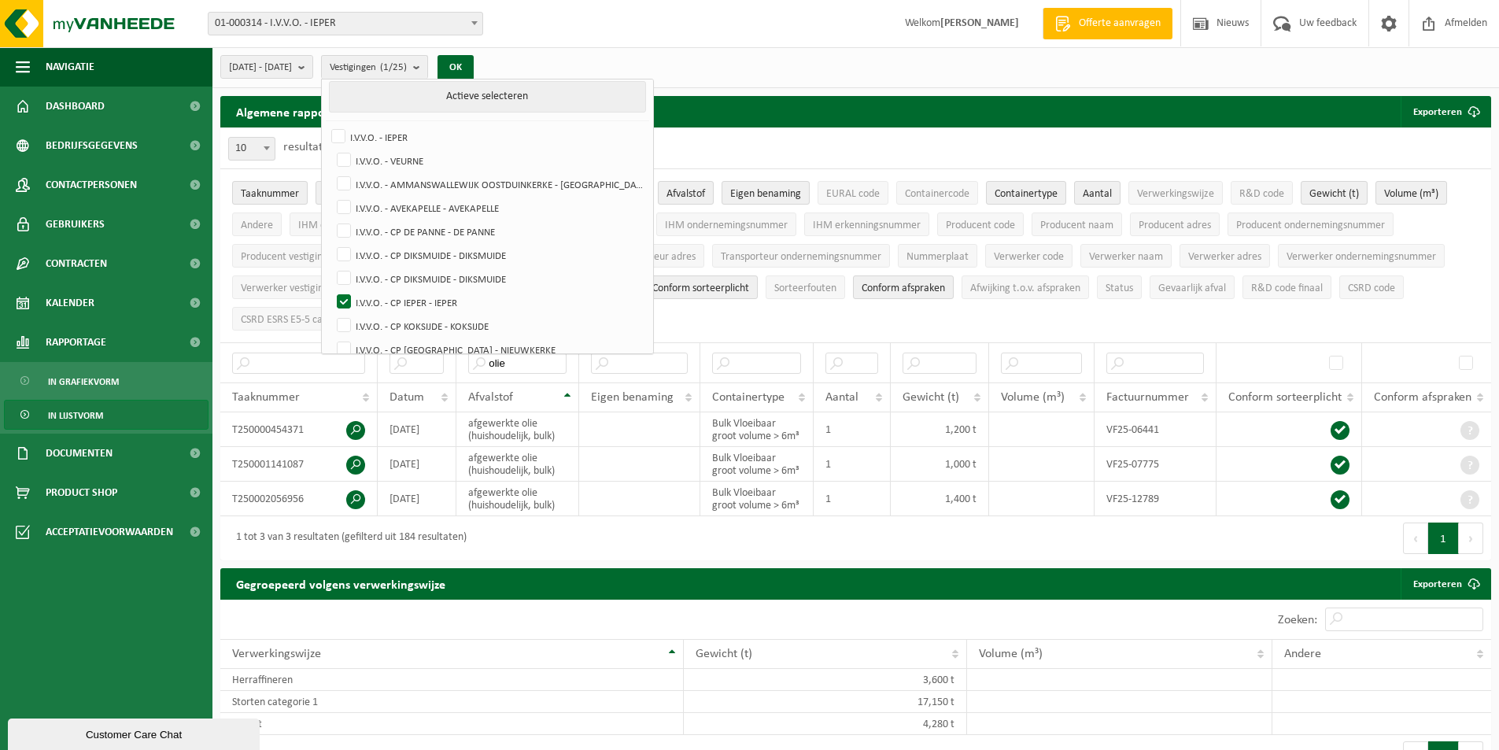
scroll to position [79, 0]
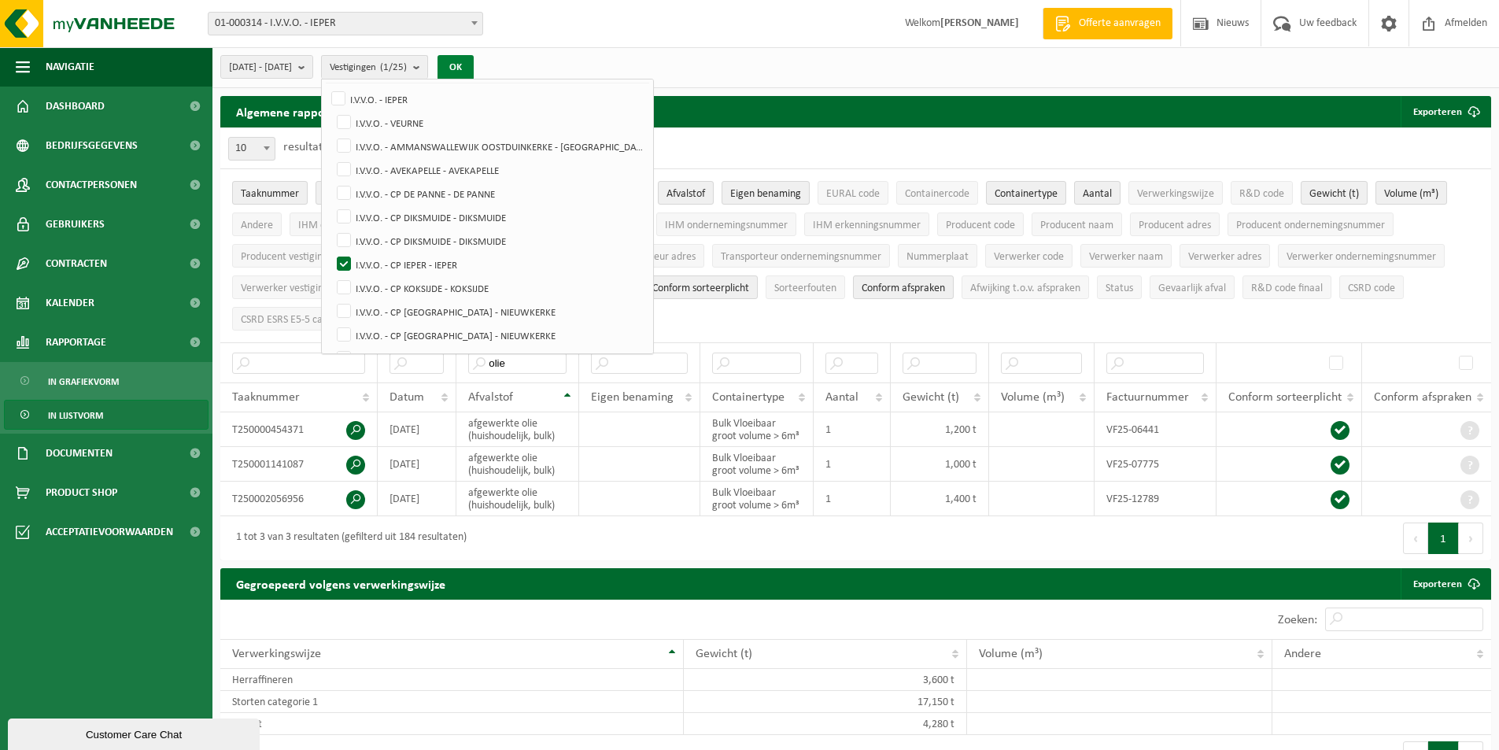
click at [474, 66] on button "OK" at bounding box center [456, 67] width 36 height 25
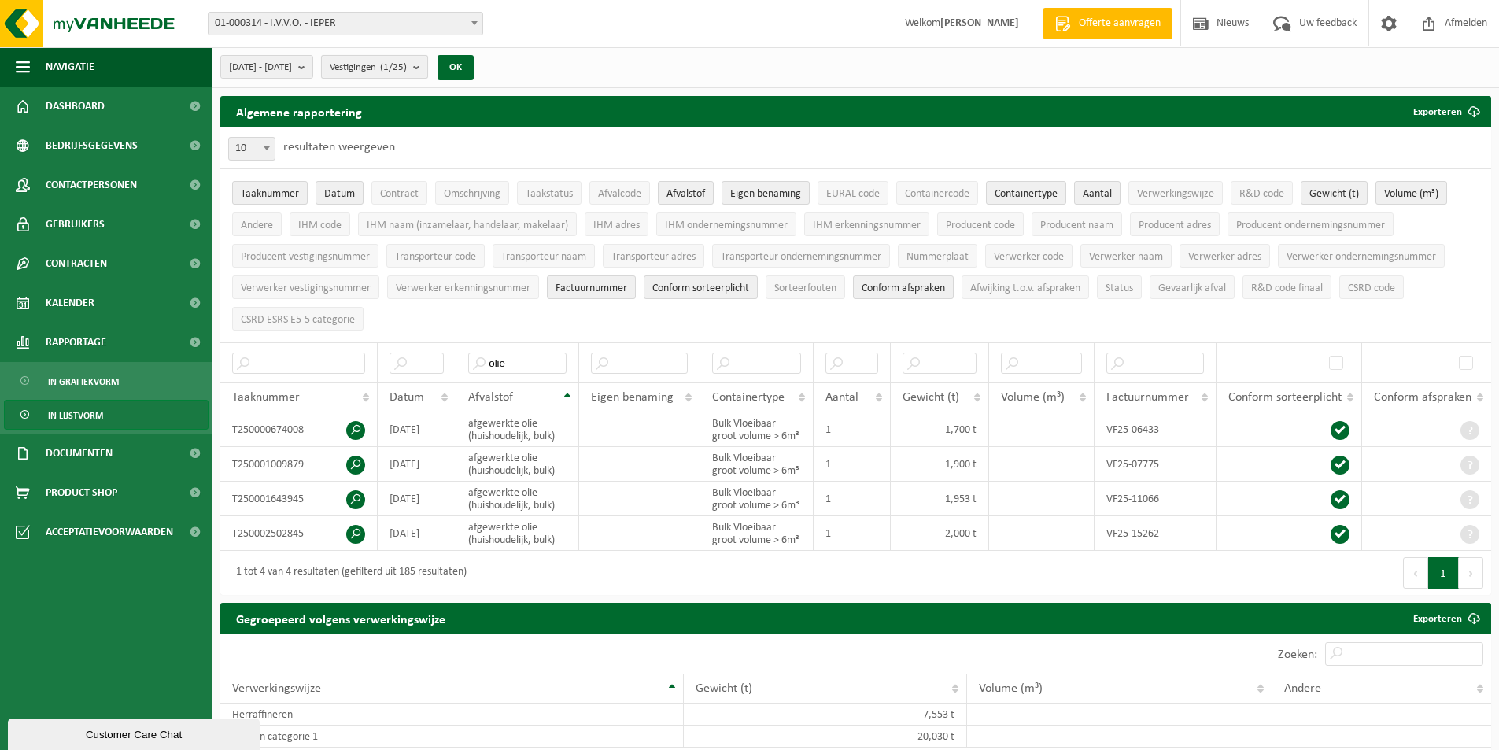
click at [427, 72] on b "submit" at bounding box center [420, 67] width 14 height 22
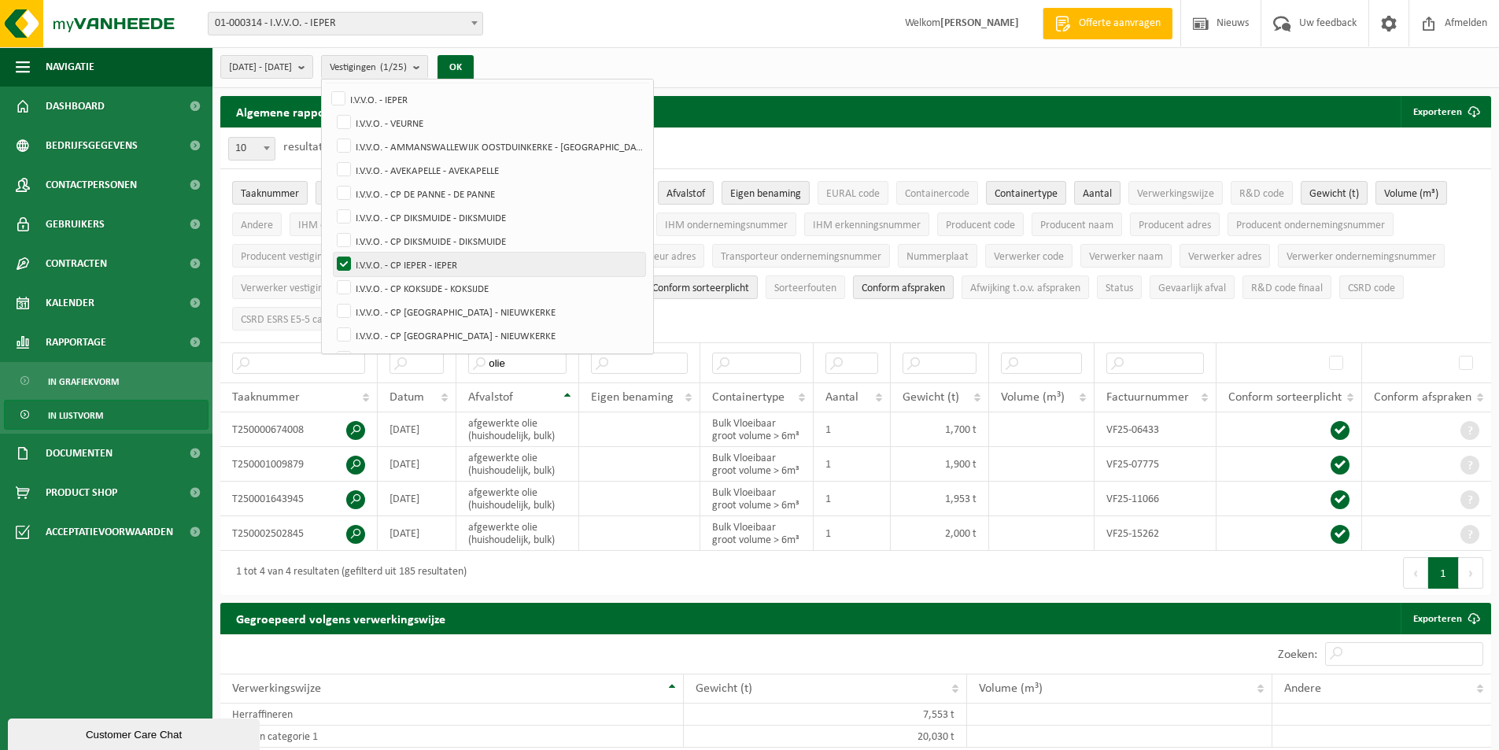
click at [474, 272] on label "I.V.V.O. - CP IEPER - IEPER" at bounding box center [490, 265] width 312 height 24
click at [331, 253] on input "I.V.V.O. - CP IEPER - IEPER" at bounding box center [331, 252] width 1 height 1
checkbox input "false"
click at [477, 294] on label "I.V.V.O. - CP KOKSIJDE - KOKSIJDE" at bounding box center [490, 288] width 312 height 24
click at [331, 276] on input "I.V.V.O. - CP KOKSIJDE - KOKSIJDE" at bounding box center [331, 275] width 1 height 1
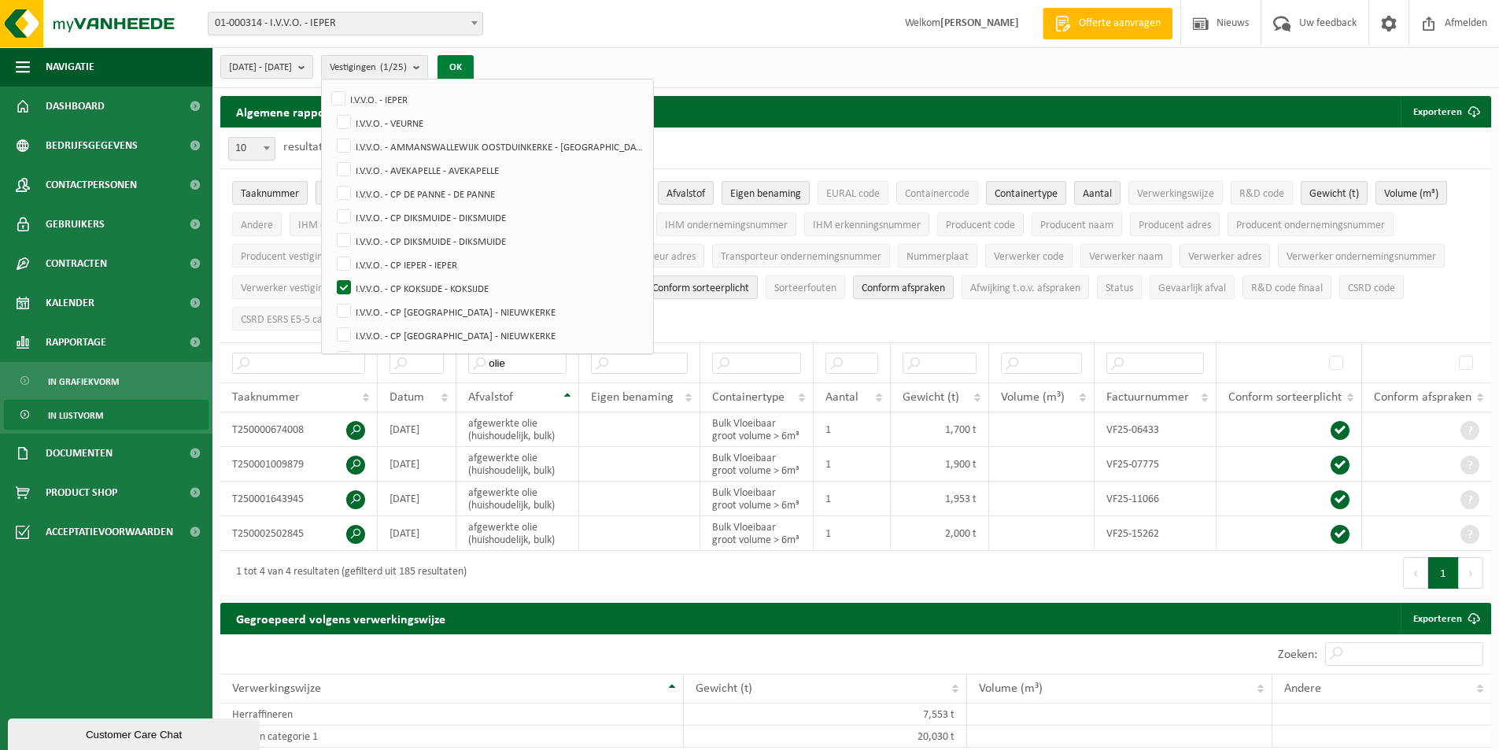
click at [474, 69] on button "OK" at bounding box center [456, 67] width 36 height 25
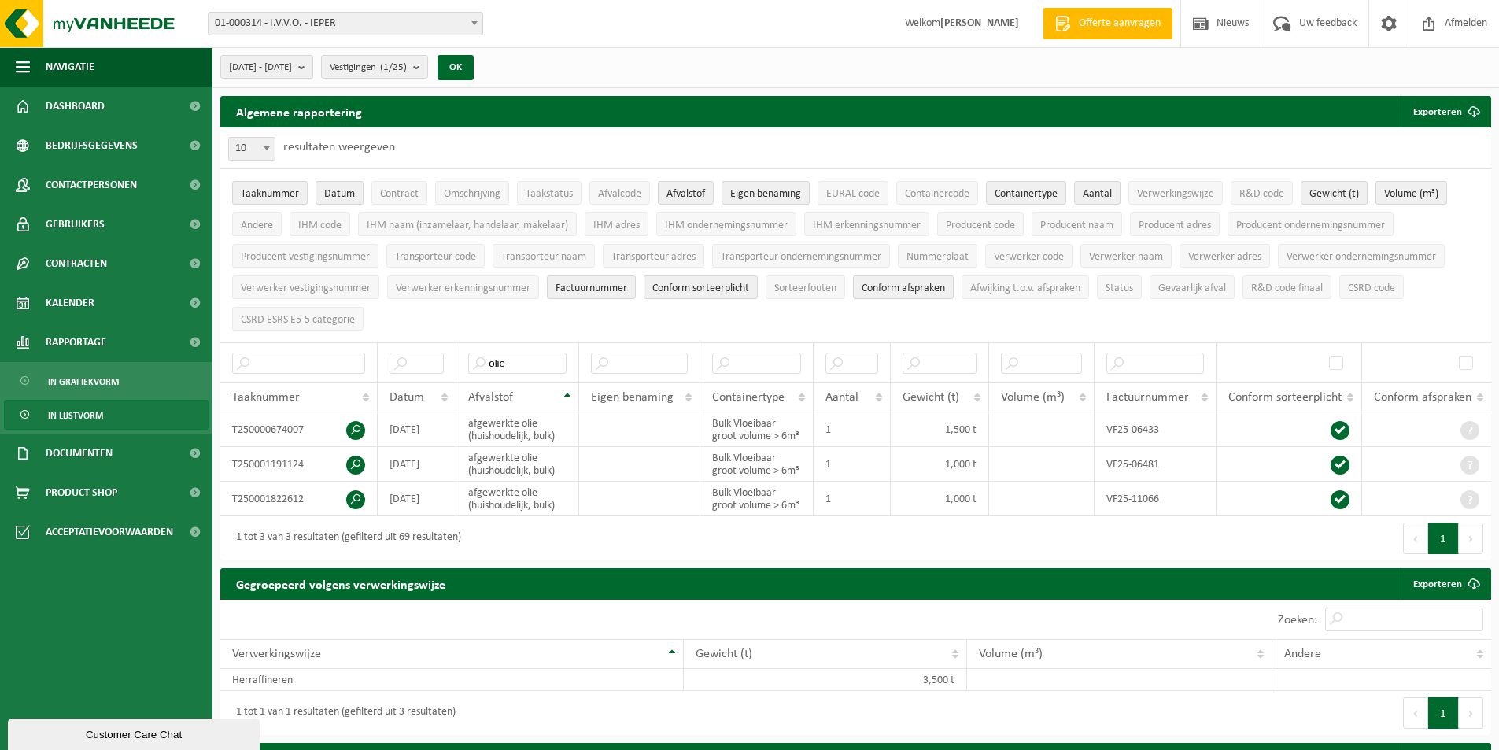
drag, startPoint x: 420, startPoint y: 61, endPoint x: 429, endPoint y: 95, distance: 35.9
click at [407, 61] on span "Vestigingen (1/25)" at bounding box center [368, 68] width 77 height 24
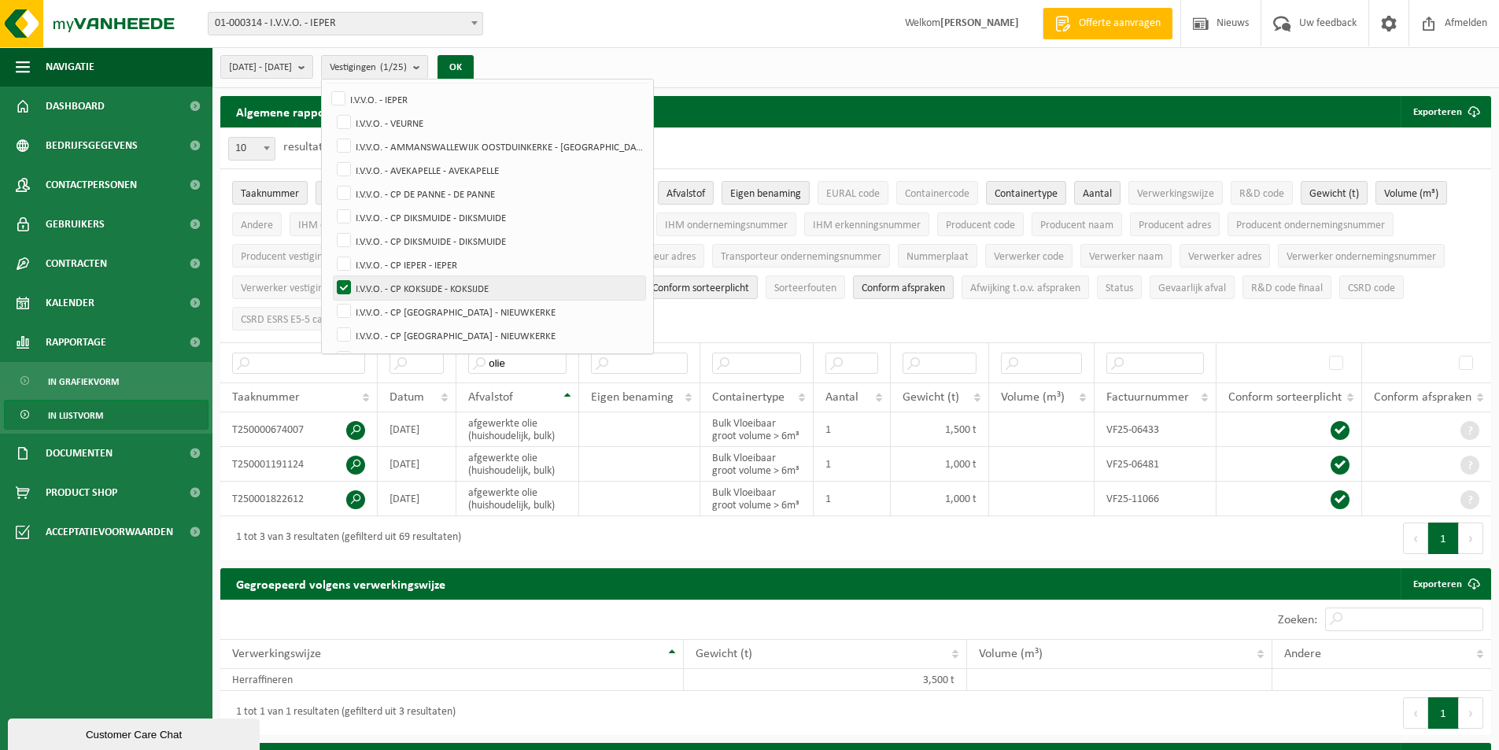
click at [429, 291] on label "I.V.V.O. - CP KOKSIJDE - KOKSIJDE" at bounding box center [490, 288] width 312 height 24
click at [331, 276] on input "I.V.V.O. - CP KOKSIJDE - KOKSIJDE" at bounding box center [331, 275] width 1 height 1
checkbox input "false"
click at [431, 309] on label "I.V.V.O. - CP [GEOGRAPHIC_DATA] - [GEOGRAPHIC_DATA]" at bounding box center [490, 312] width 312 height 24
click at [331, 300] on input "I.V.V.O. - CP [GEOGRAPHIC_DATA] - [GEOGRAPHIC_DATA]" at bounding box center [331, 299] width 1 height 1
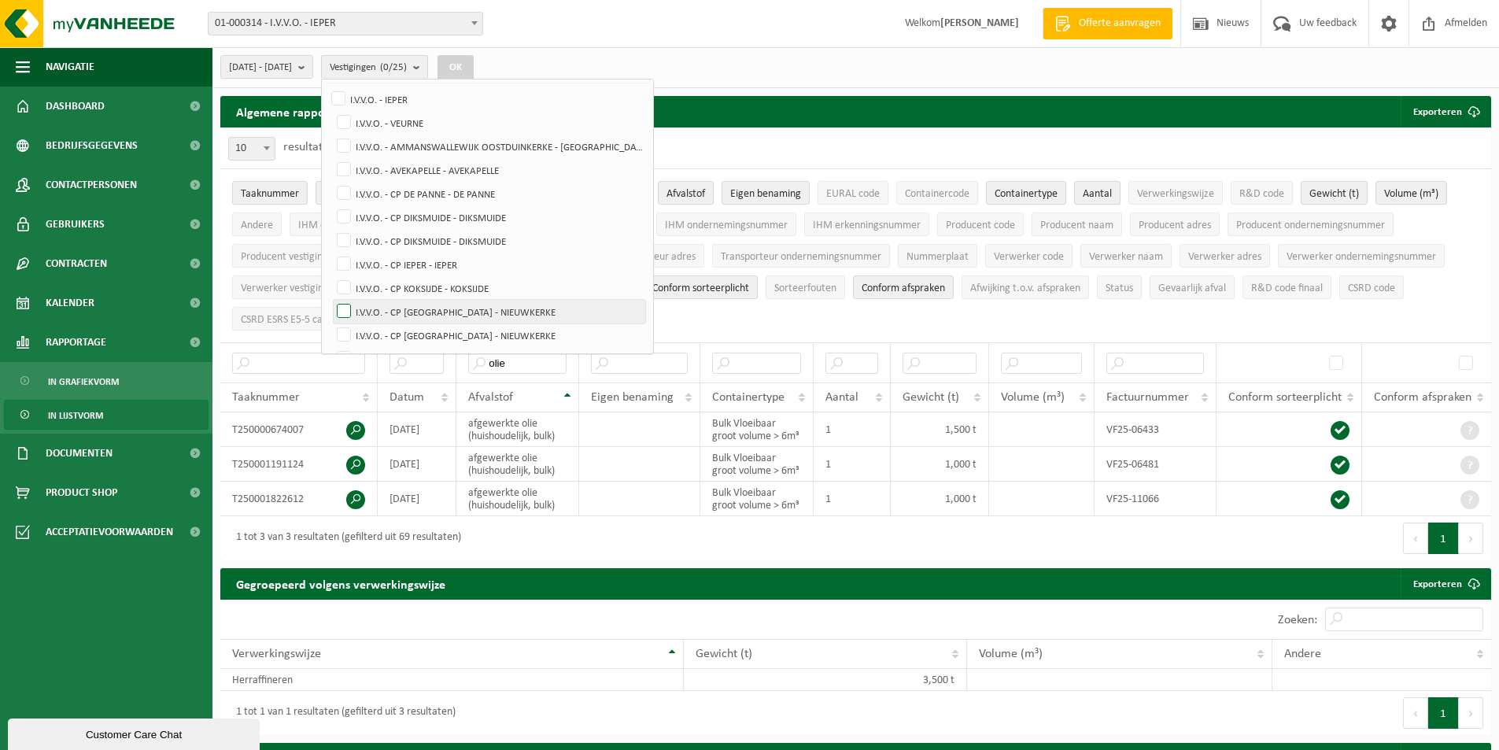
checkbox input "true"
click at [434, 330] on label "I.V.V.O. - CP [GEOGRAPHIC_DATA] - [GEOGRAPHIC_DATA]" at bounding box center [490, 335] width 312 height 24
click at [331, 323] on input "I.V.V.O. - CP [GEOGRAPHIC_DATA] - [GEOGRAPHIC_DATA]" at bounding box center [331, 323] width 1 height 1
checkbox input "true"
click at [474, 72] on button "OK" at bounding box center [456, 67] width 36 height 25
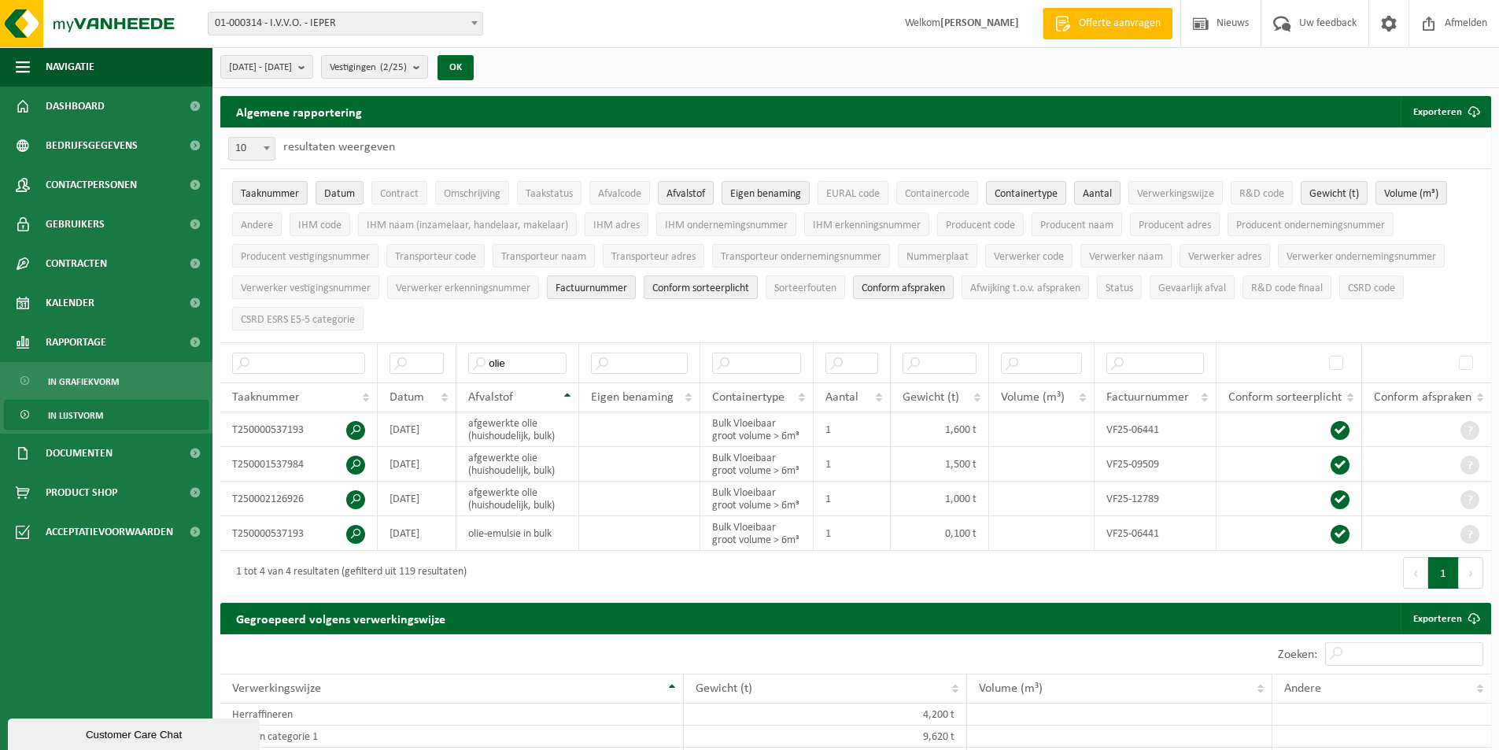
drag, startPoint x: 406, startPoint y: 70, endPoint x: 478, endPoint y: 226, distance: 171.5
click at [406, 70] on span "Vestigingen (2/25)" at bounding box center [368, 68] width 77 height 24
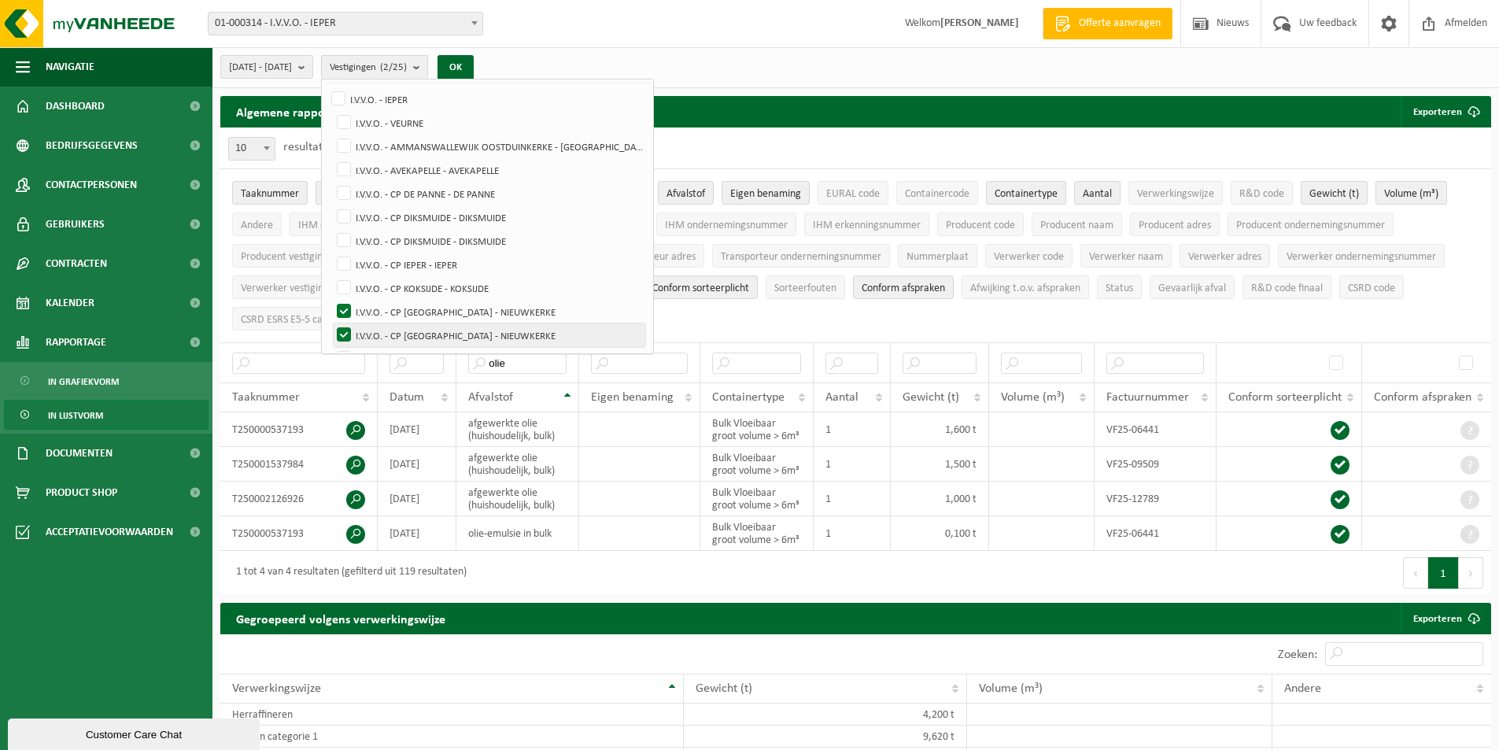
scroll to position [157, 0]
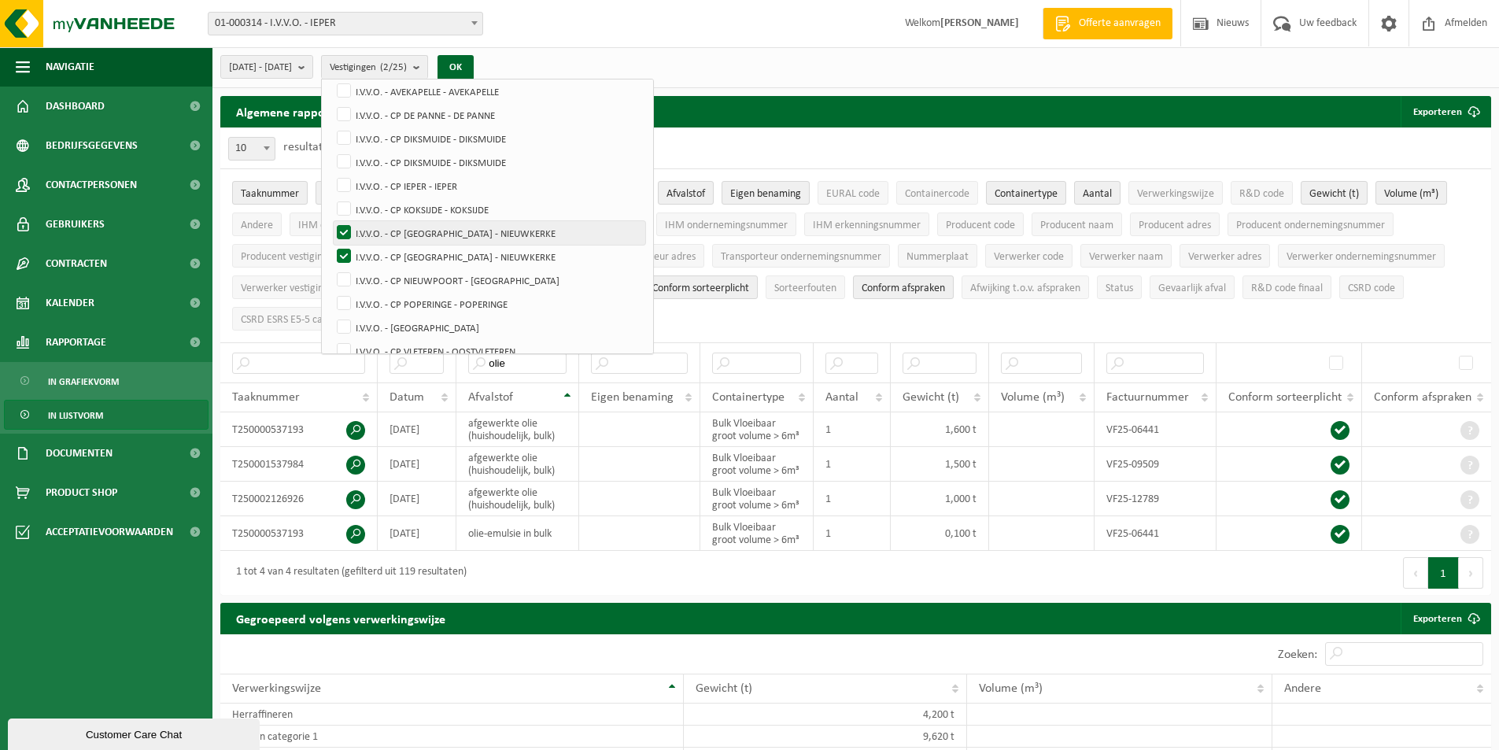
click at [446, 238] on label "I.V.V.O. - CP [GEOGRAPHIC_DATA] - [GEOGRAPHIC_DATA]" at bounding box center [490, 233] width 312 height 24
click at [331, 221] on input "I.V.V.O. - CP [GEOGRAPHIC_DATA] - [GEOGRAPHIC_DATA]" at bounding box center [331, 220] width 1 height 1
checkbox input "false"
click at [441, 254] on label "I.V.V.O. - CP [GEOGRAPHIC_DATA] - [GEOGRAPHIC_DATA]" at bounding box center [490, 257] width 312 height 24
click at [331, 245] on input "I.V.V.O. - CP [GEOGRAPHIC_DATA] - [GEOGRAPHIC_DATA]" at bounding box center [331, 244] width 1 height 1
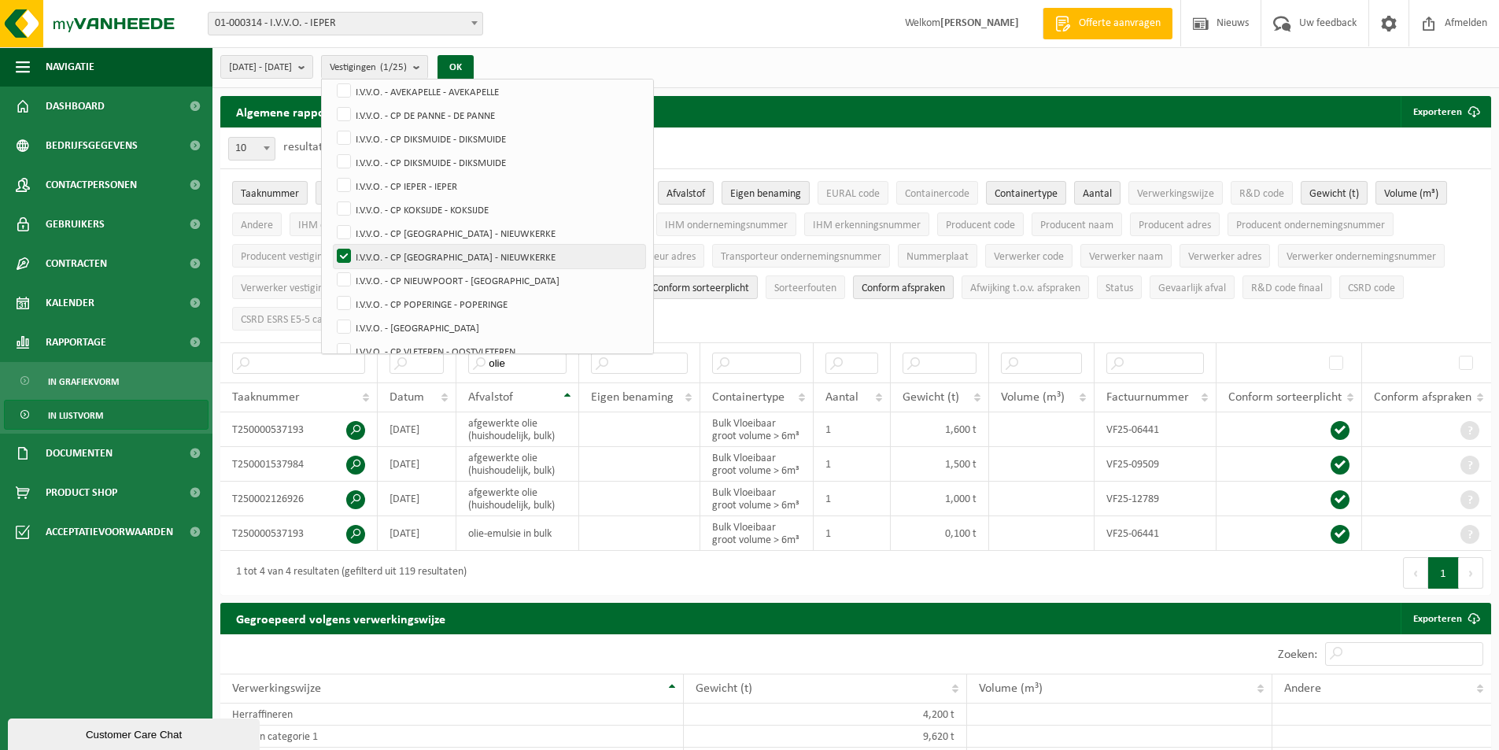
checkbox input "false"
click at [442, 275] on label "I.V.V.O. - CP [GEOGRAPHIC_DATA]" at bounding box center [490, 280] width 312 height 24
click at [331, 268] on input "I.V.V.O. - CP [GEOGRAPHIC_DATA]" at bounding box center [331, 268] width 1 height 1
checkbox input "true"
click at [474, 73] on button "OK" at bounding box center [456, 67] width 36 height 25
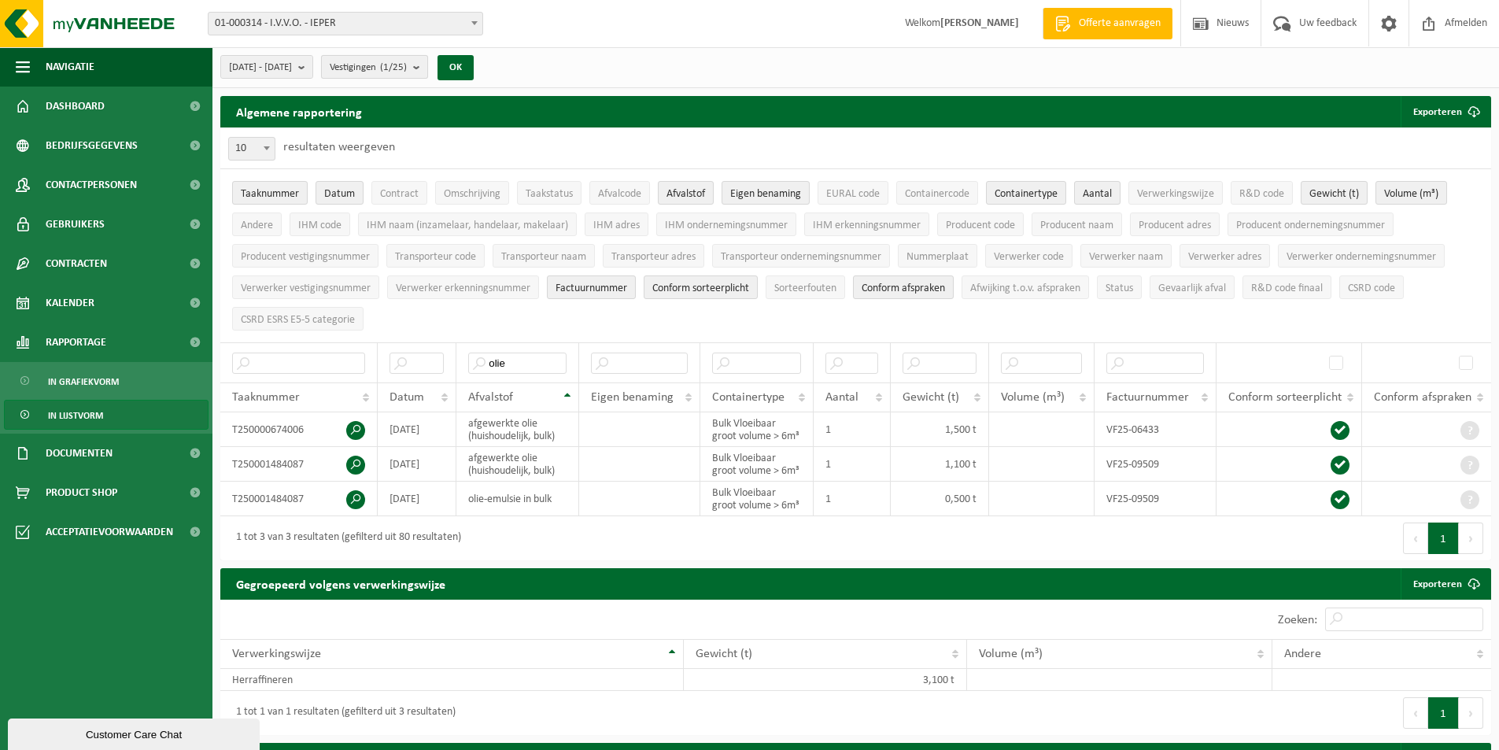
click at [407, 64] on span "Vestigingen (1/25)" at bounding box center [368, 68] width 77 height 24
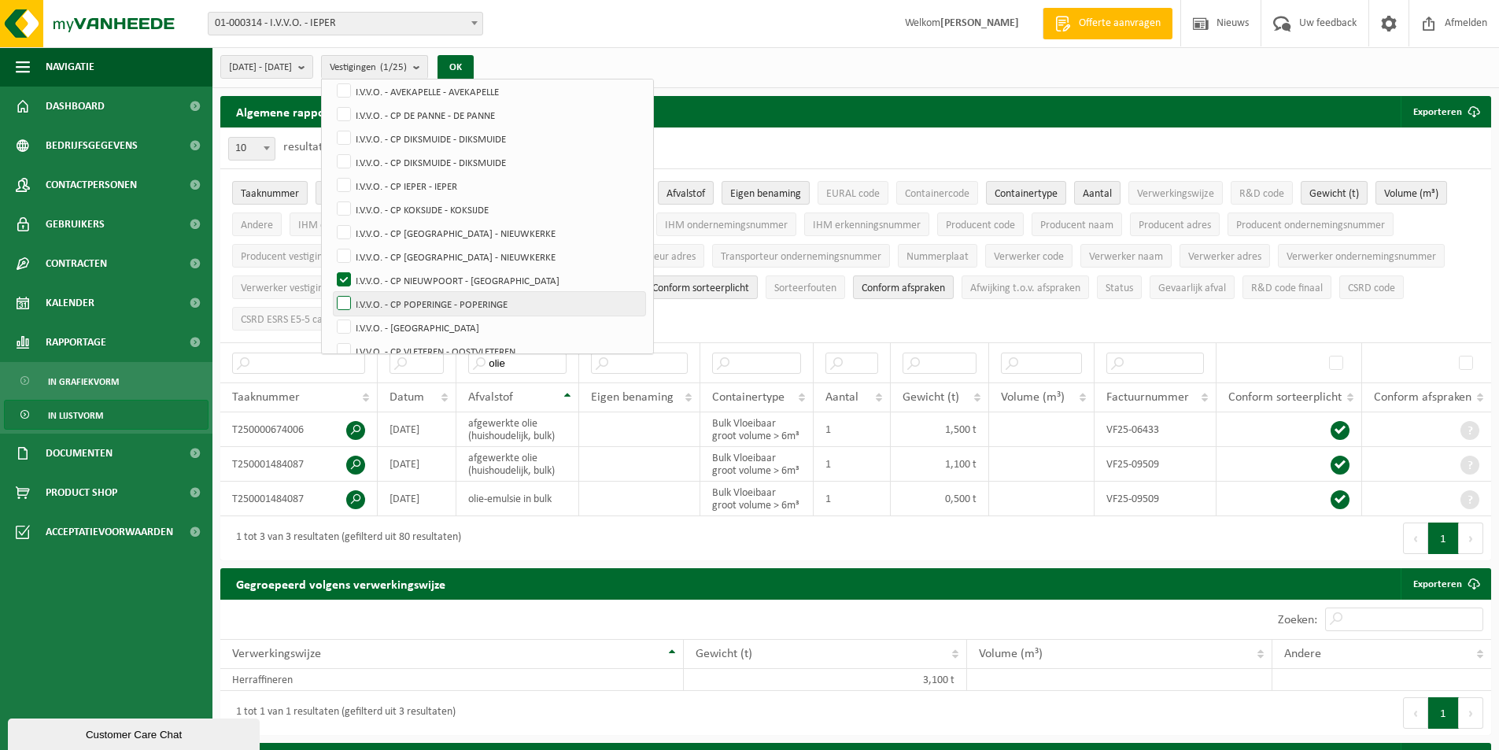
click at [508, 292] on label "I.V.V.O. - CP POPERINGE - POPERINGE" at bounding box center [490, 304] width 312 height 24
click at [331, 291] on input "I.V.V.O. - CP POPERINGE - POPERINGE" at bounding box center [331, 291] width 1 height 1
checkbox input "true"
click at [515, 282] on label "I.V.V.O. - CP [GEOGRAPHIC_DATA]" at bounding box center [490, 280] width 312 height 24
click at [331, 268] on input "I.V.V.O. - CP [GEOGRAPHIC_DATA]" at bounding box center [331, 268] width 1 height 1
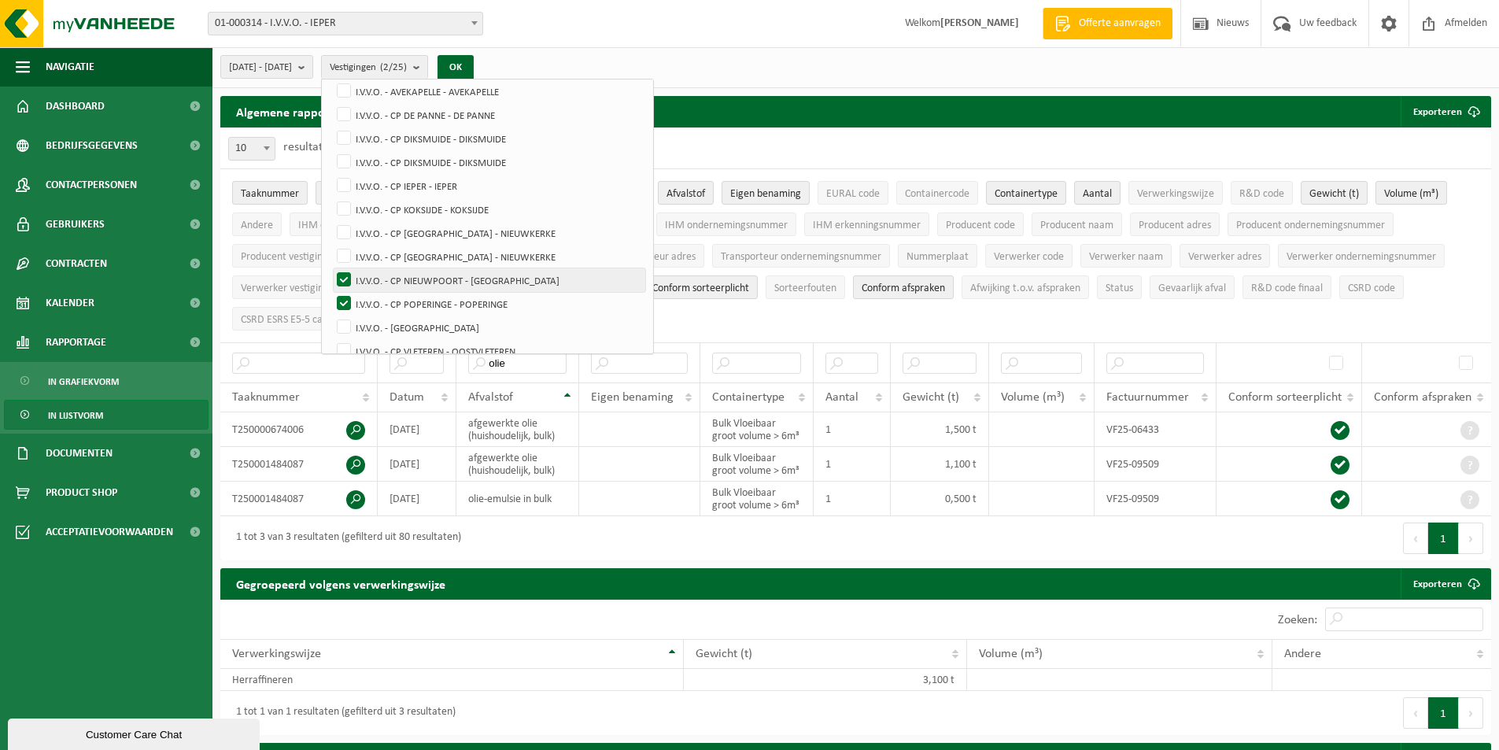
checkbox input "false"
drag, startPoint x: 512, startPoint y: 263, endPoint x: 509, endPoint y: 250, distance: 13.7
click at [512, 261] on label "I.V.V.O. - CP [GEOGRAPHIC_DATA] - [GEOGRAPHIC_DATA]" at bounding box center [490, 257] width 312 height 24
click at [331, 245] on input "I.V.V.O. - CP [GEOGRAPHIC_DATA] - [GEOGRAPHIC_DATA]" at bounding box center [331, 244] width 1 height 1
checkbox input "true"
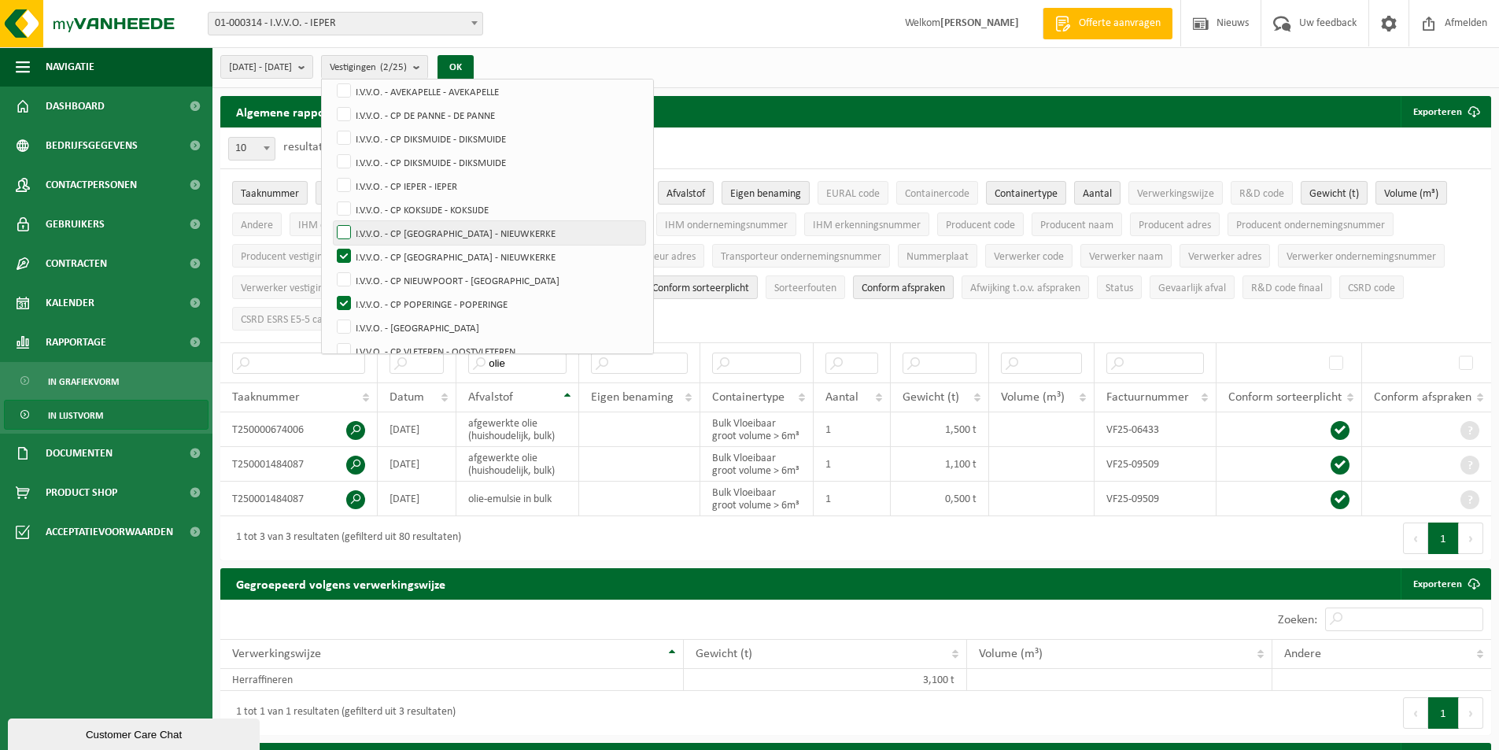
click at [498, 235] on label "I.V.V.O. - CP [GEOGRAPHIC_DATA] - [GEOGRAPHIC_DATA]" at bounding box center [490, 233] width 312 height 24
click at [331, 221] on input "I.V.V.O. - CP [GEOGRAPHIC_DATA] - [GEOGRAPHIC_DATA]" at bounding box center [331, 220] width 1 height 1
checkbox input "true"
drag, startPoint x: 383, startPoint y: 300, endPoint x: 394, endPoint y: 247, distance: 53.7
click at [383, 298] on label "I.V.V.O. - CP POPERINGE - POPERINGE" at bounding box center [490, 304] width 312 height 24
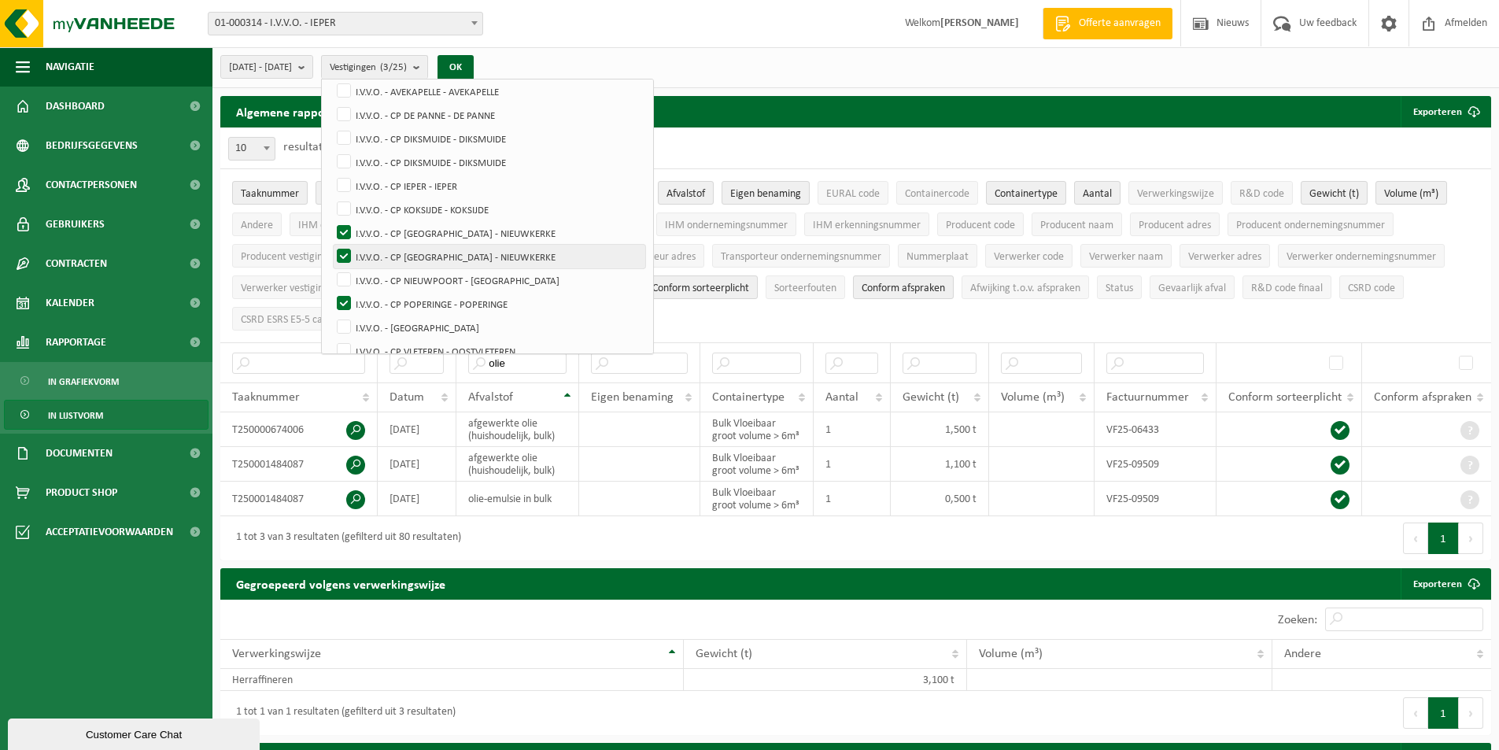
click at [331, 292] on input "I.V.V.O. - CP POPERINGE - POPERINGE" at bounding box center [331, 291] width 1 height 1
checkbox input "false"
click at [474, 68] on button "OK" at bounding box center [456, 67] width 36 height 25
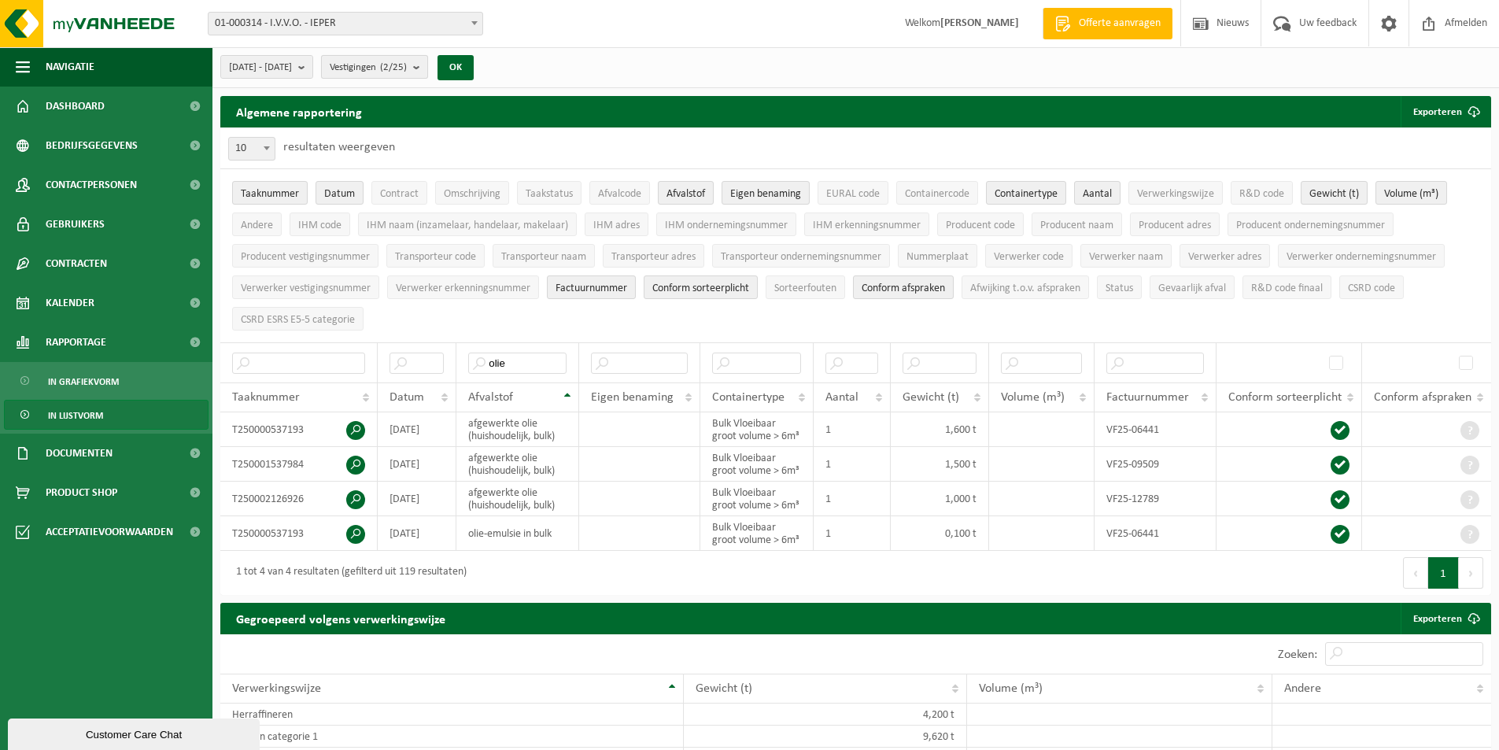
click at [428, 55] on button "Vestigingen (2/25)" at bounding box center [374, 67] width 107 height 24
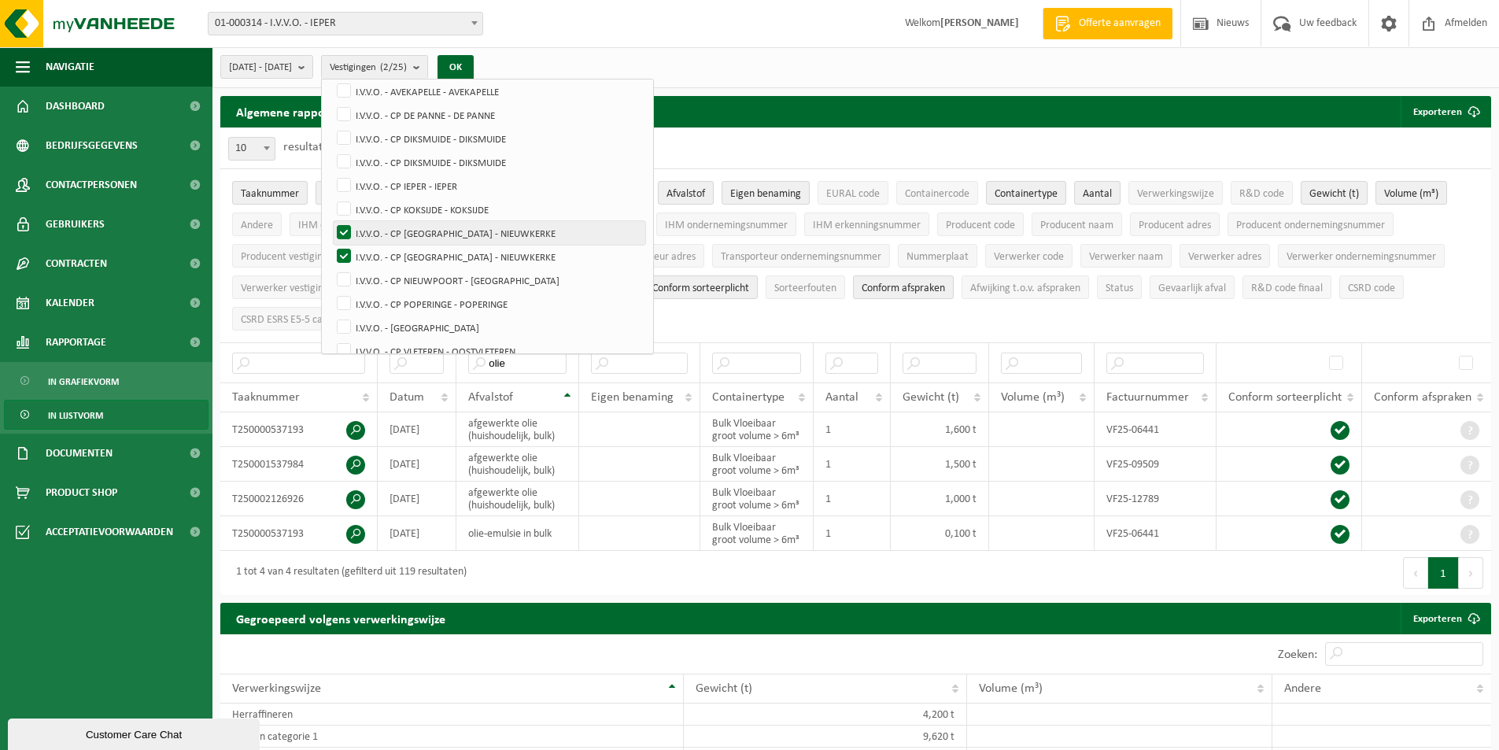
click at [448, 235] on label "I.V.V.O. - CP [GEOGRAPHIC_DATA] - [GEOGRAPHIC_DATA]" at bounding box center [490, 233] width 312 height 24
click at [331, 221] on input "I.V.V.O. - CP [GEOGRAPHIC_DATA] - [GEOGRAPHIC_DATA]" at bounding box center [331, 220] width 1 height 1
checkbox input "false"
click at [450, 246] on label "I.V.V.O. - CP [GEOGRAPHIC_DATA] - [GEOGRAPHIC_DATA]" at bounding box center [490, 257] width 312 height 24
click at [331, 245] on input "I.V.V.O. - CP [GEOGRAPHIC_DATA] - [GEOGRAPHIC_DATA]" at bounding box center [331, 244] width 1 height 1
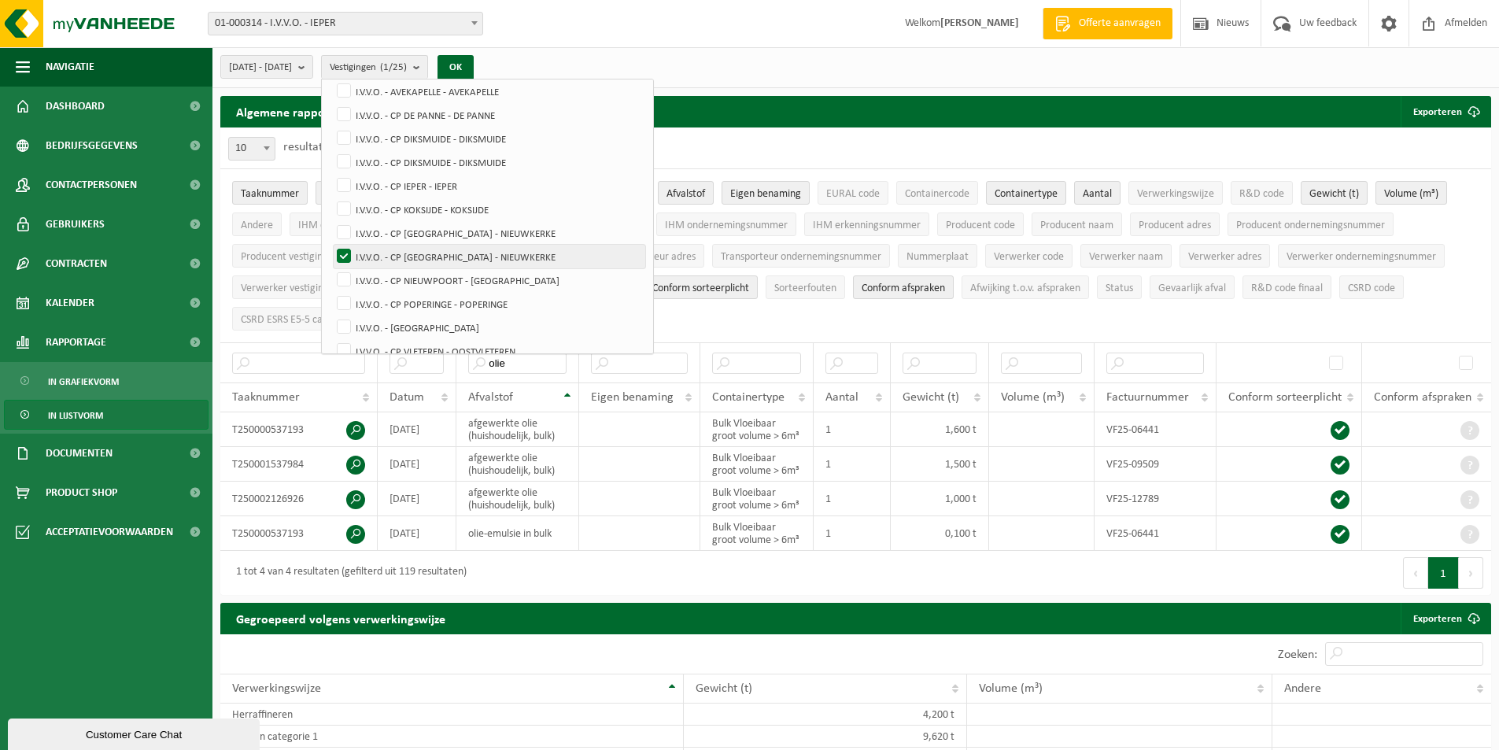
checkbox input "false"
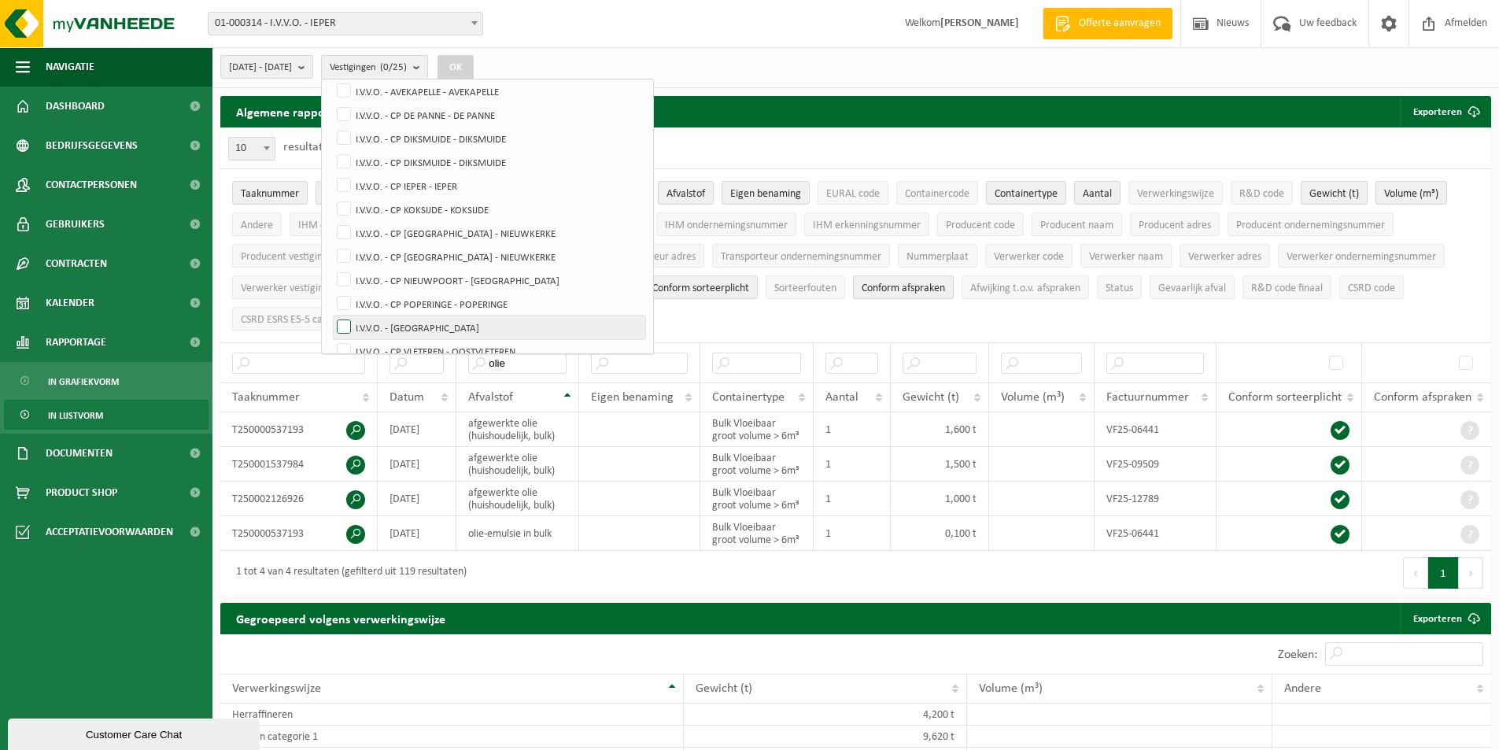
drag, startPoint x: 457, startPoint y: 276, endPoint x: 464, endPoint y: 315, distance: 39.2
click at [454, 279] on label "I.V.V.O. - CP [GEOGRAPHIC_DATA]" at bounding box center [490, 280] width 312 height 24
click at [331, 268] on input "I.V.V.O. - CP [GEOGRAPHIC_DATA]" at bounding box center [331, 268] width 1 height 1
click at [474, 74] on button "OK" at bounding box center [456, 67] width 36 height 25
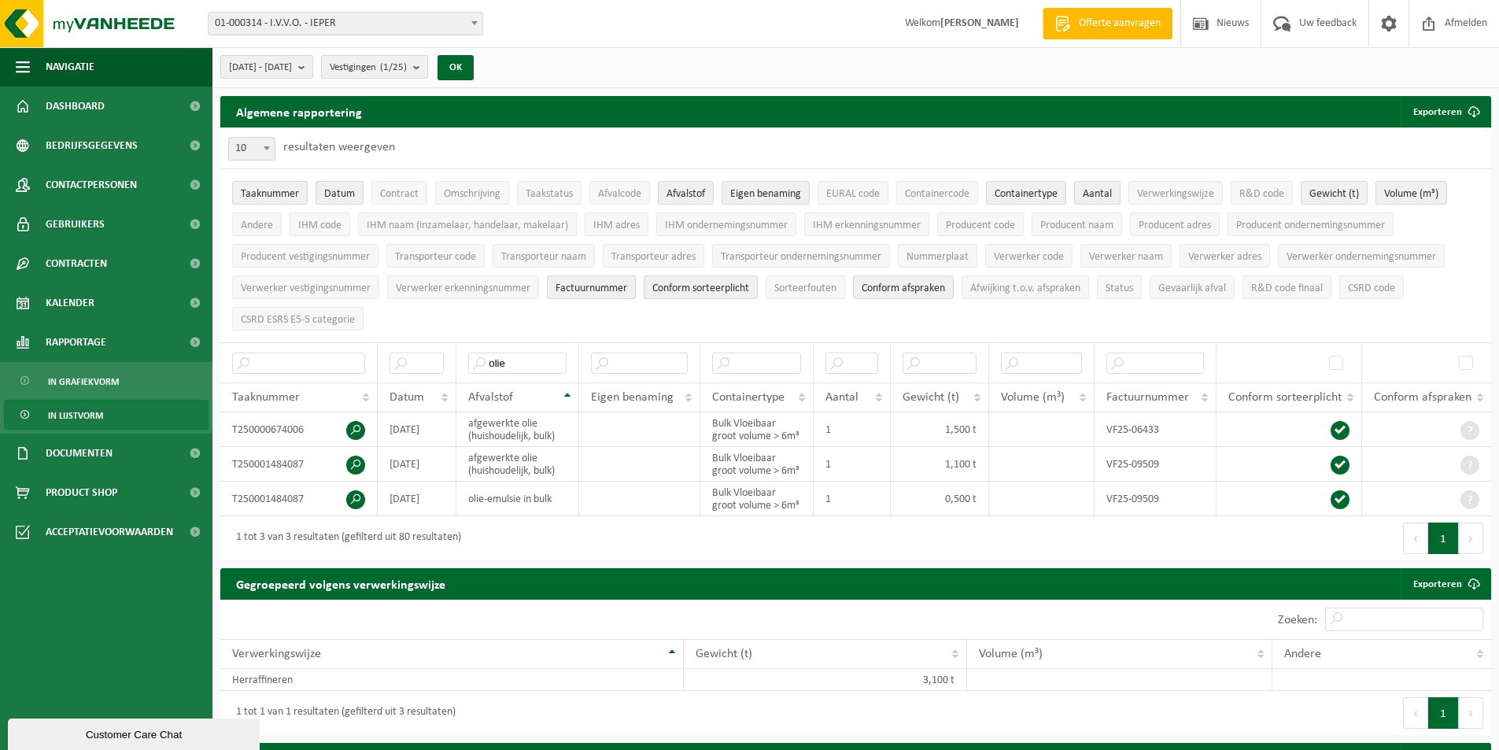
click at [383, 73] on span "Vestigingen (1/25)" at bounding box center [368, 68] width 77 height 24
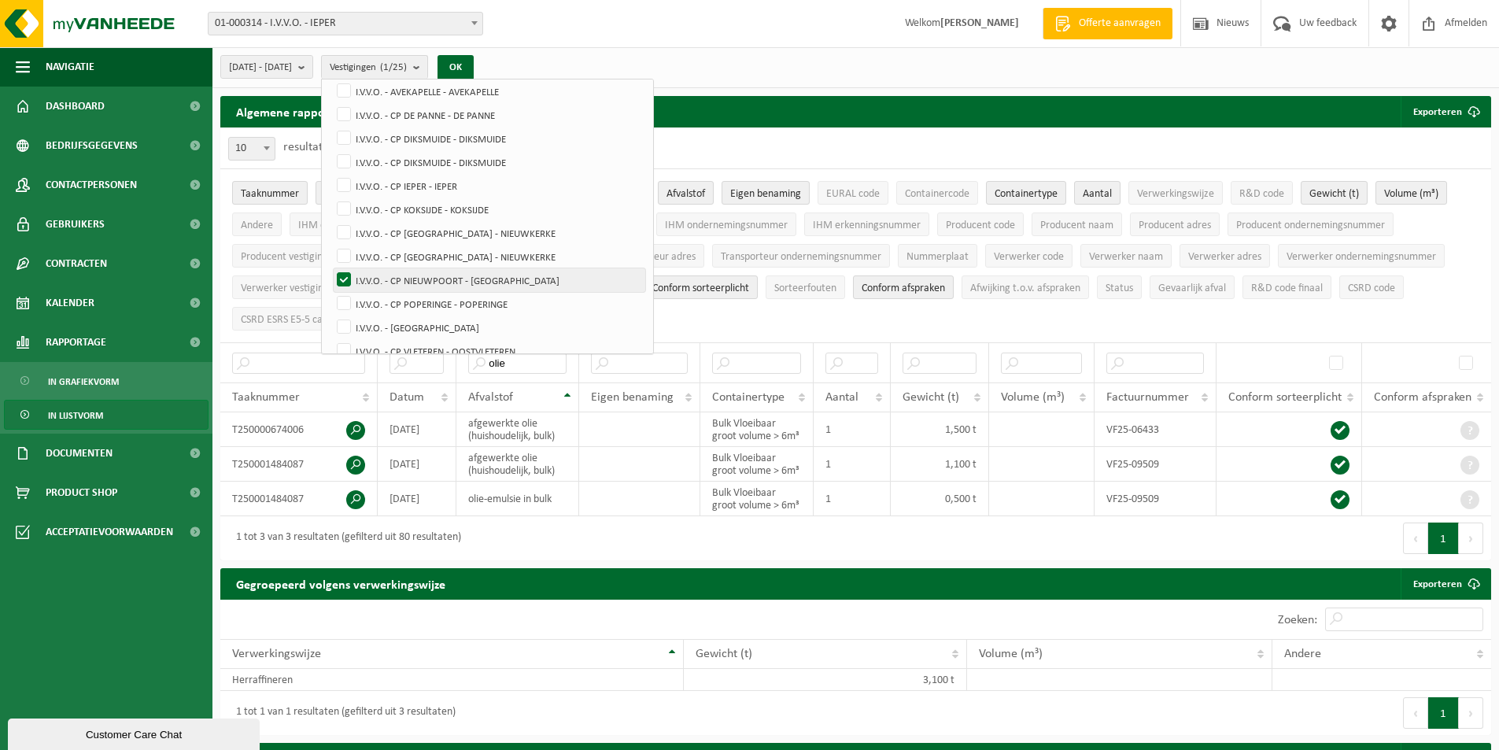
click at [412, 278] on label "I.V.V.O. - CP [GEOGRAPHIC_DATA]" at bounding box center [490, 280] width 312 height 24
click at [331, 268] on input "I.V.V.O. - CP [GEOGRAPHIC_DATA]" at bounding box center [331, 268] width 1 height 1
checkbox input "false"
drag, startPoint x: 416, startPoint y: 299, endPoint x: 440, endPoint y: 251, distance: 53.5
click at [414, 300] on label "I.V.V.O. - CP POPERINGE - POPERINGE" at bounding box center [490, 304] width 312 height 24
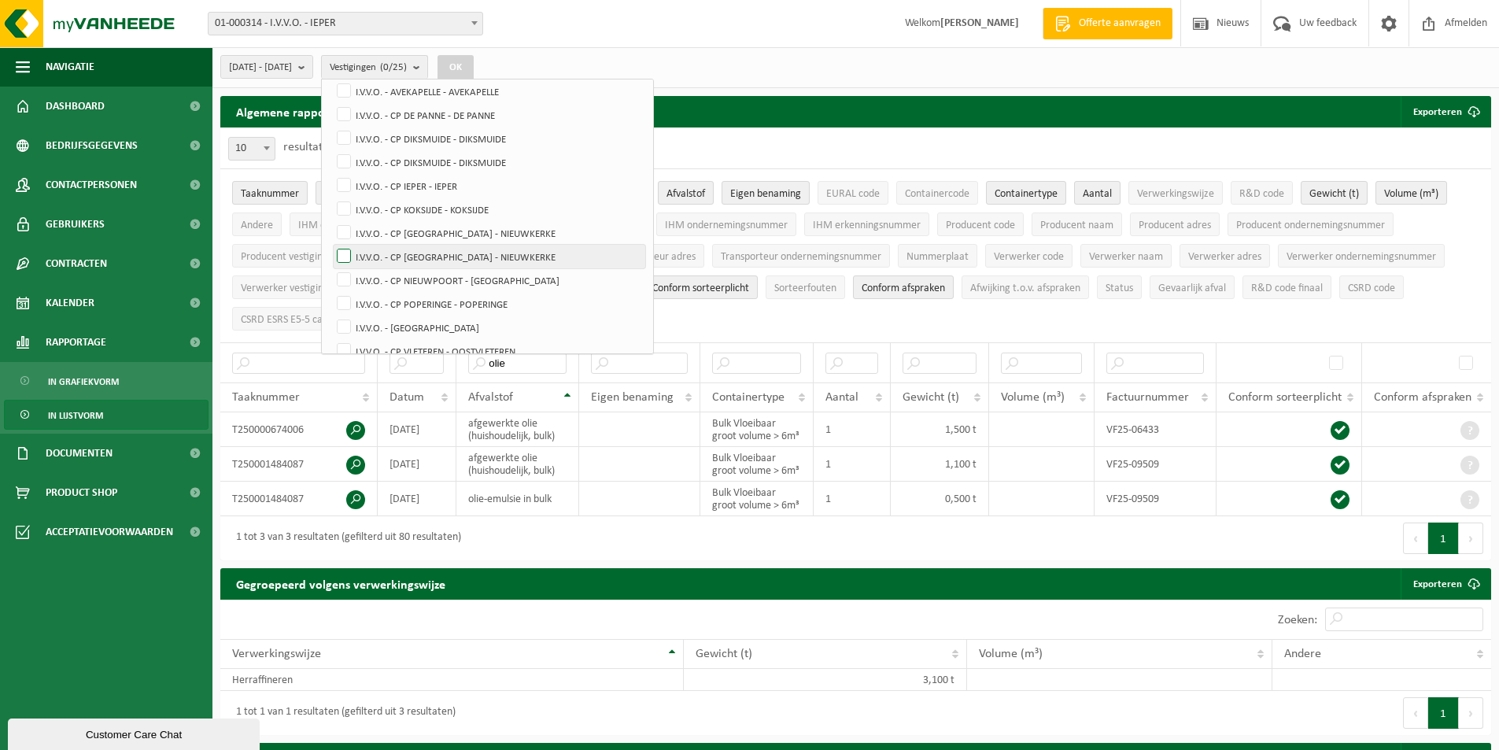
click at [331, 292] on input "I.V.V.O. - CP POPERINGE - POPERINGE" at bounding box center [331, 291] width 1 height 1
click at [474, 60] on button "OK" at bounding box center [456, 67] width 36 height 25
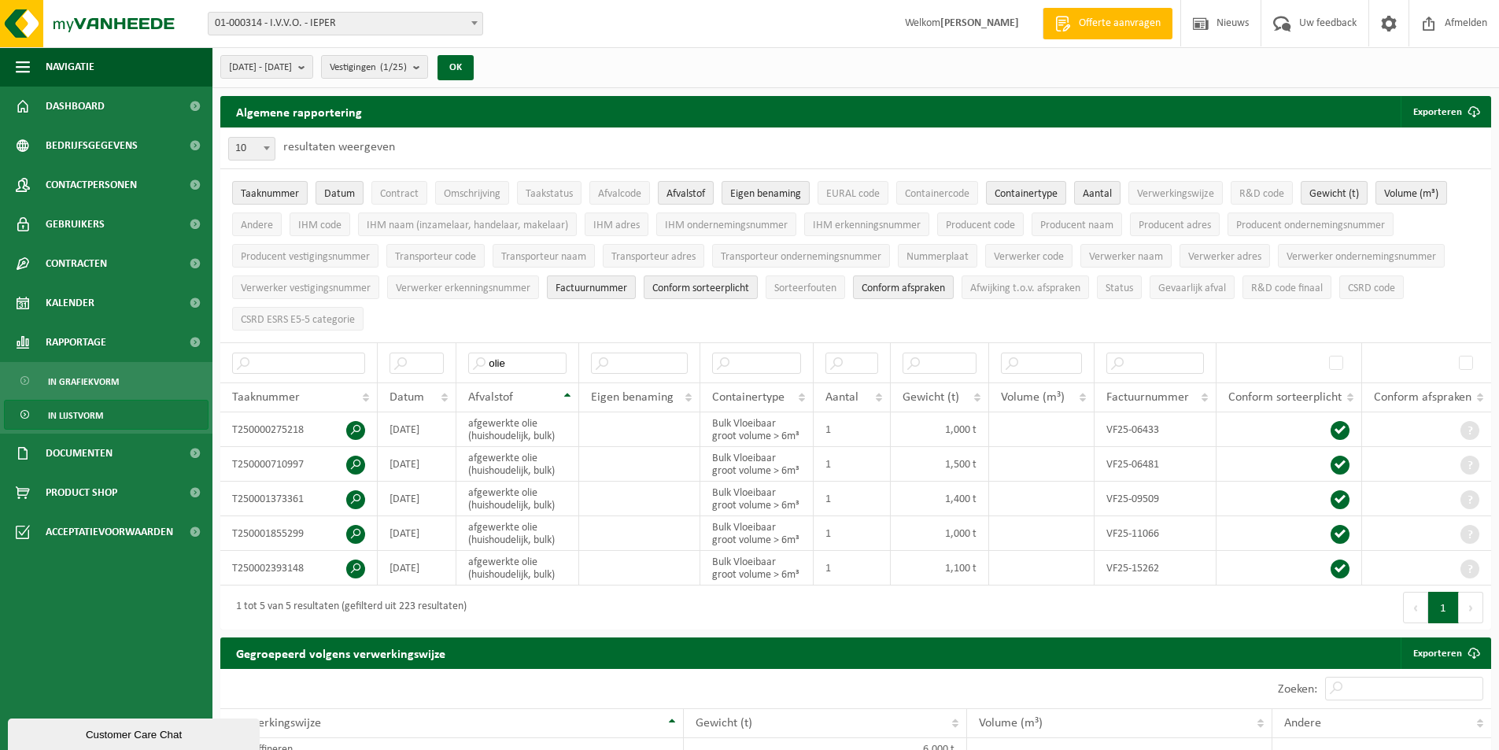
drag, startPoint x: 437, startPoint y: 61, endPoint x: 445, endPoint y: 110, distance: 49.6
click at [407, 62] on count "(1/25)" at bounding box center [393, 67] width 27 height 10
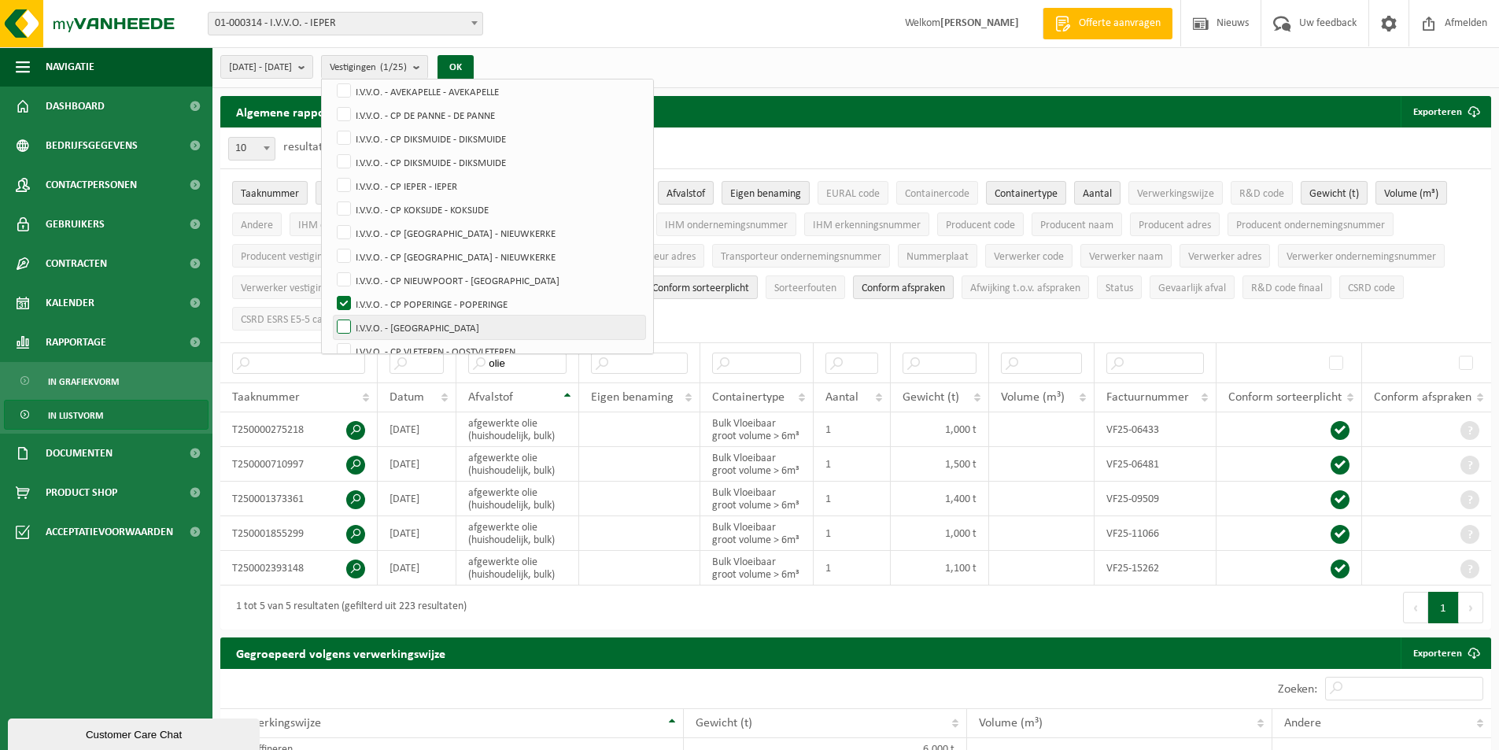
drag, startPoint x: 494, startPoint y: 291, endPoint x: 493, endPoint y: 316, distance: 24.4
click at [493, 292] on label "I.V.V.O. - CP POPERINGE - POPERINGE" at bounding box center [490, 304] width 312 height 24
click at [331, 292] on input "I.V.V.O. - CP POPERINGE - POPERINGE" at bounding box center [331, 291] width 1 height 1
checkbox input "false"
click at [493, 319] on label "I.V.V.O. - [GEOGRAPHIC_DATA]" at bounding box center [490, 328] width 312 height 24
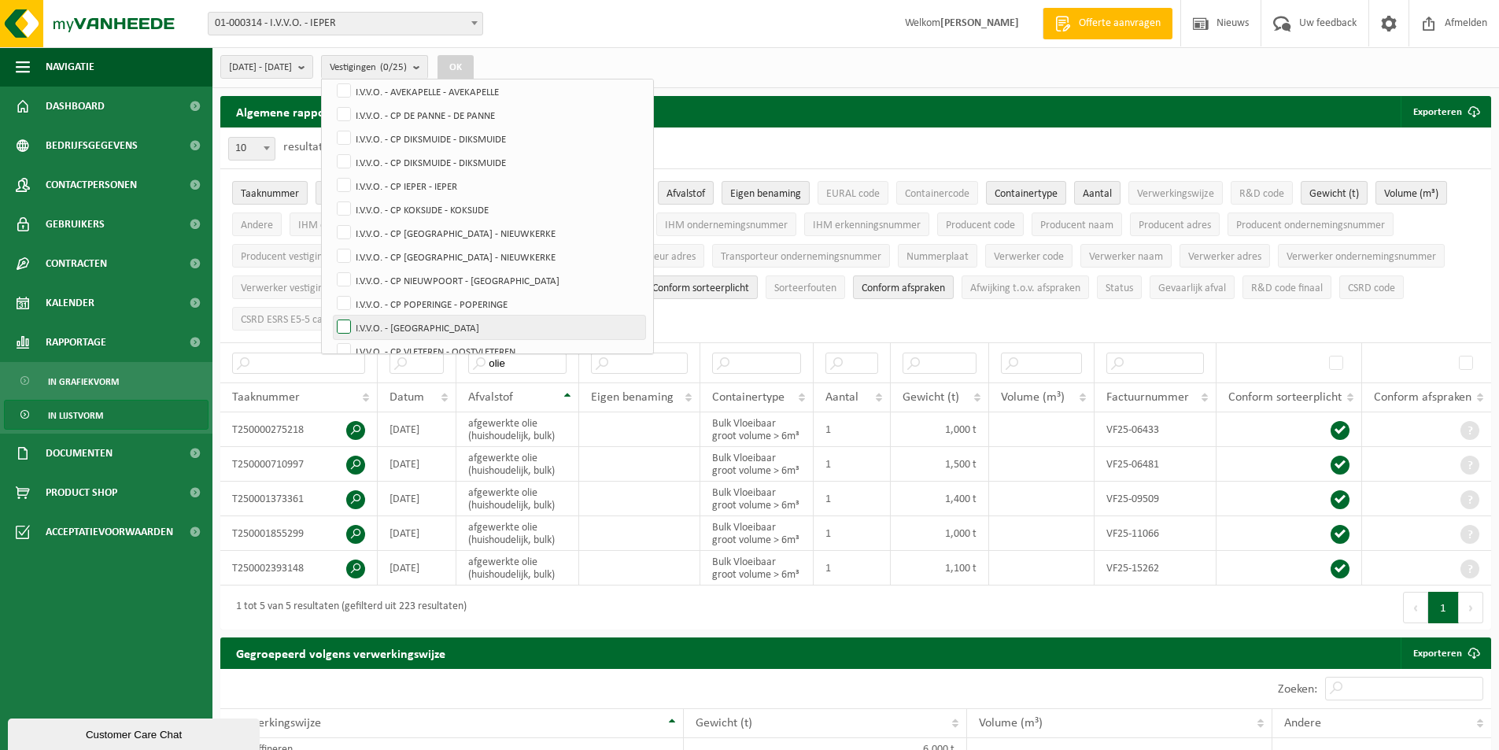
click at [331, 316] on input "I.V.V.O. - [GEOGRAPHIC_DATA]" at bounding box center [331, 315] width 1 height 1
click at [474, 71] on button "OK" at bounding box center [456, 67] width 36 height 25
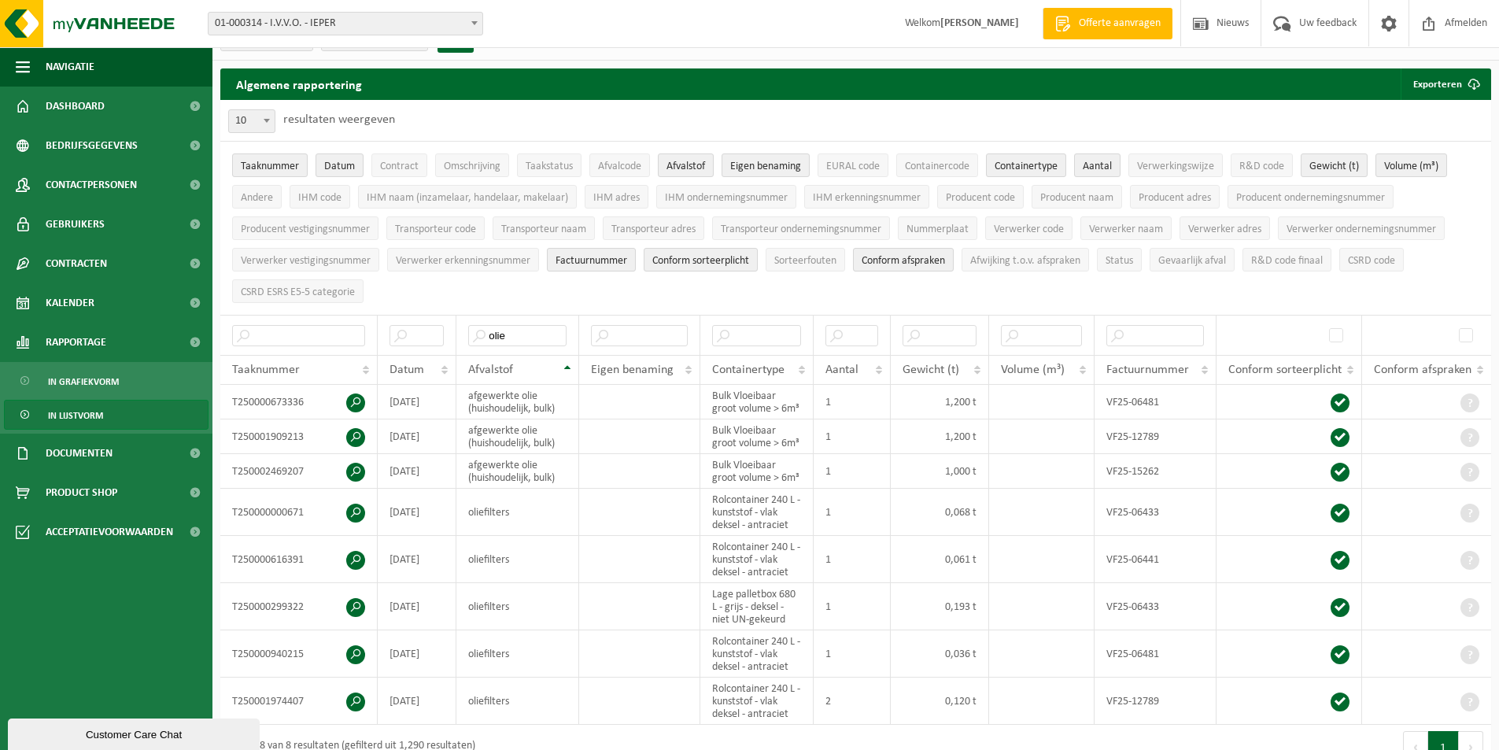
scroll to position [0, 0]
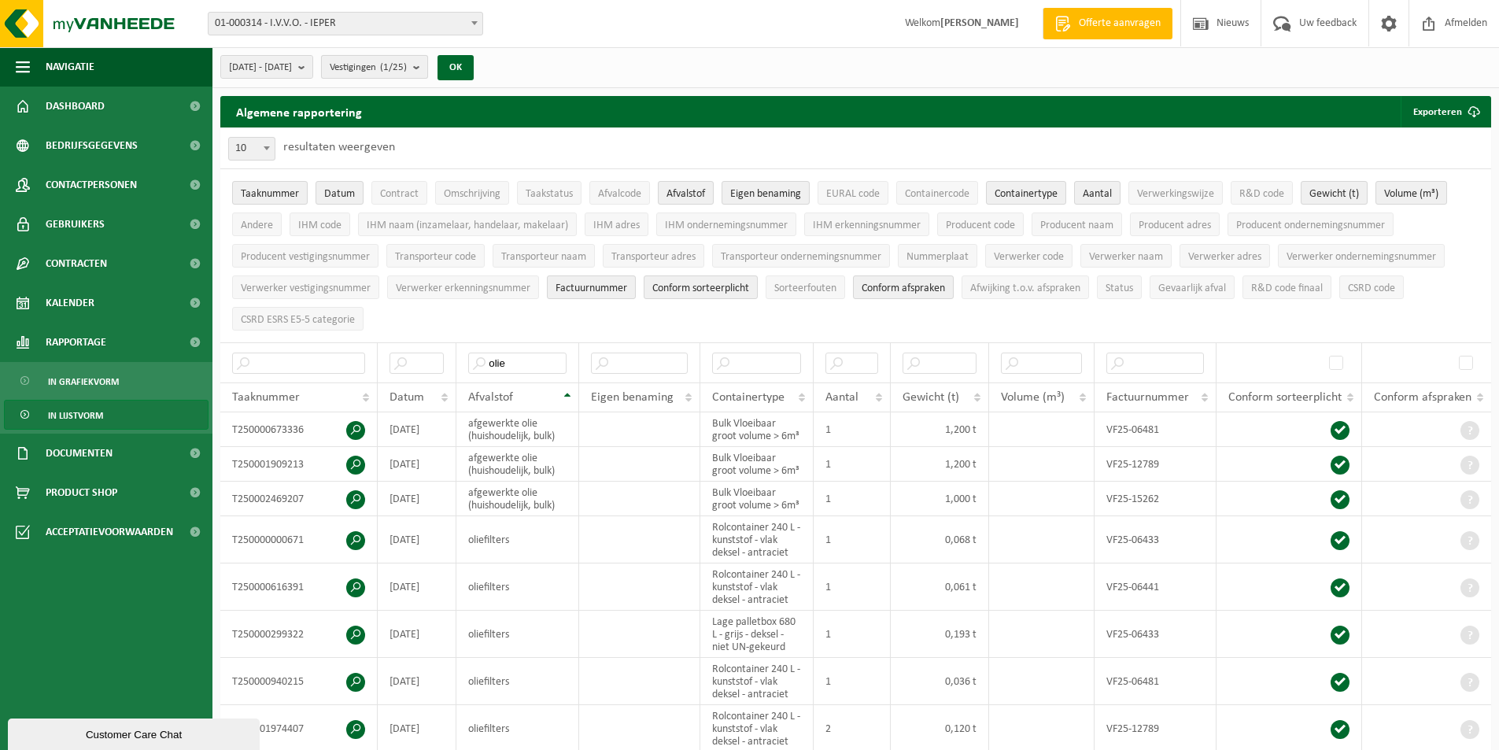
click at [405, 68] on span "Vestigingen (1/25)" at bounding box center [368, 68] width 77 height 24
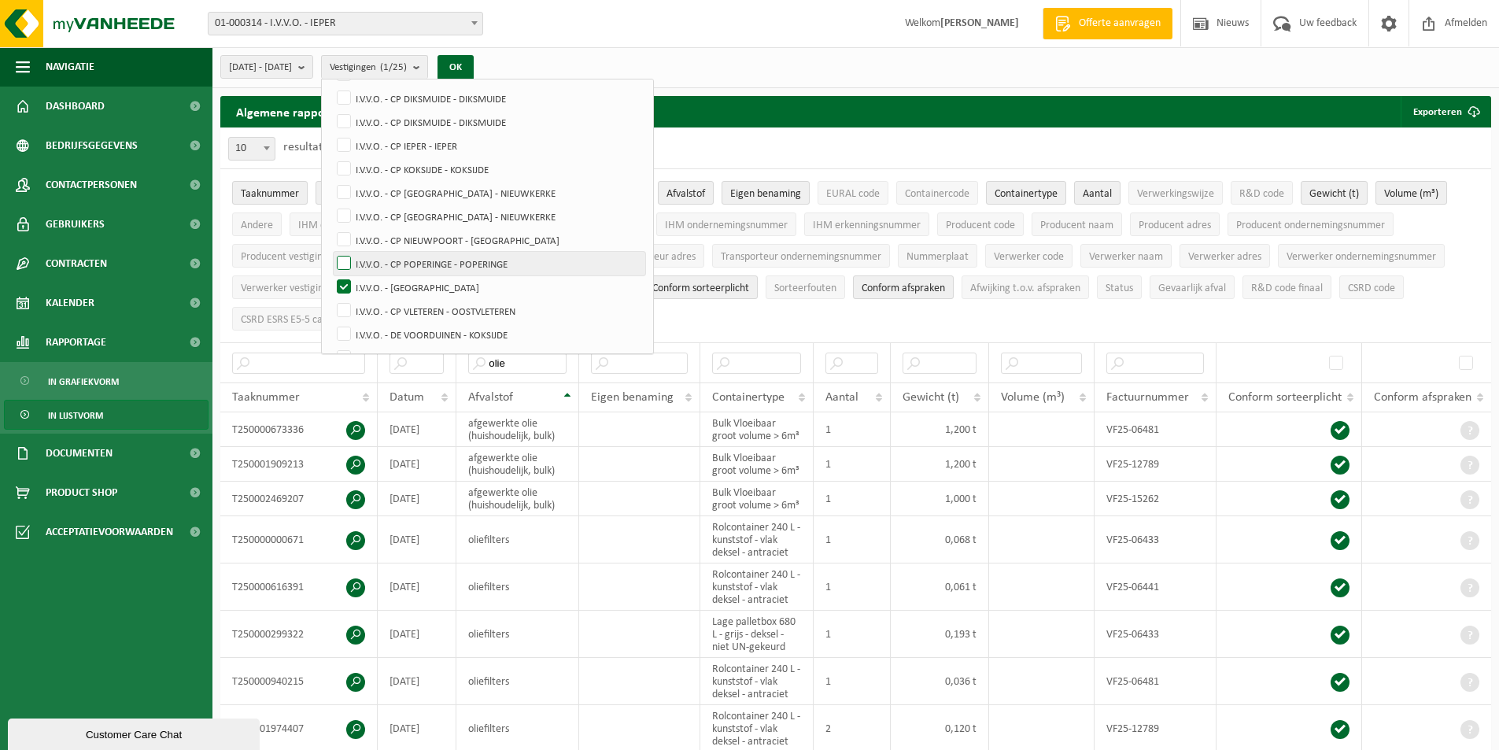
scroll to position [236, 0]
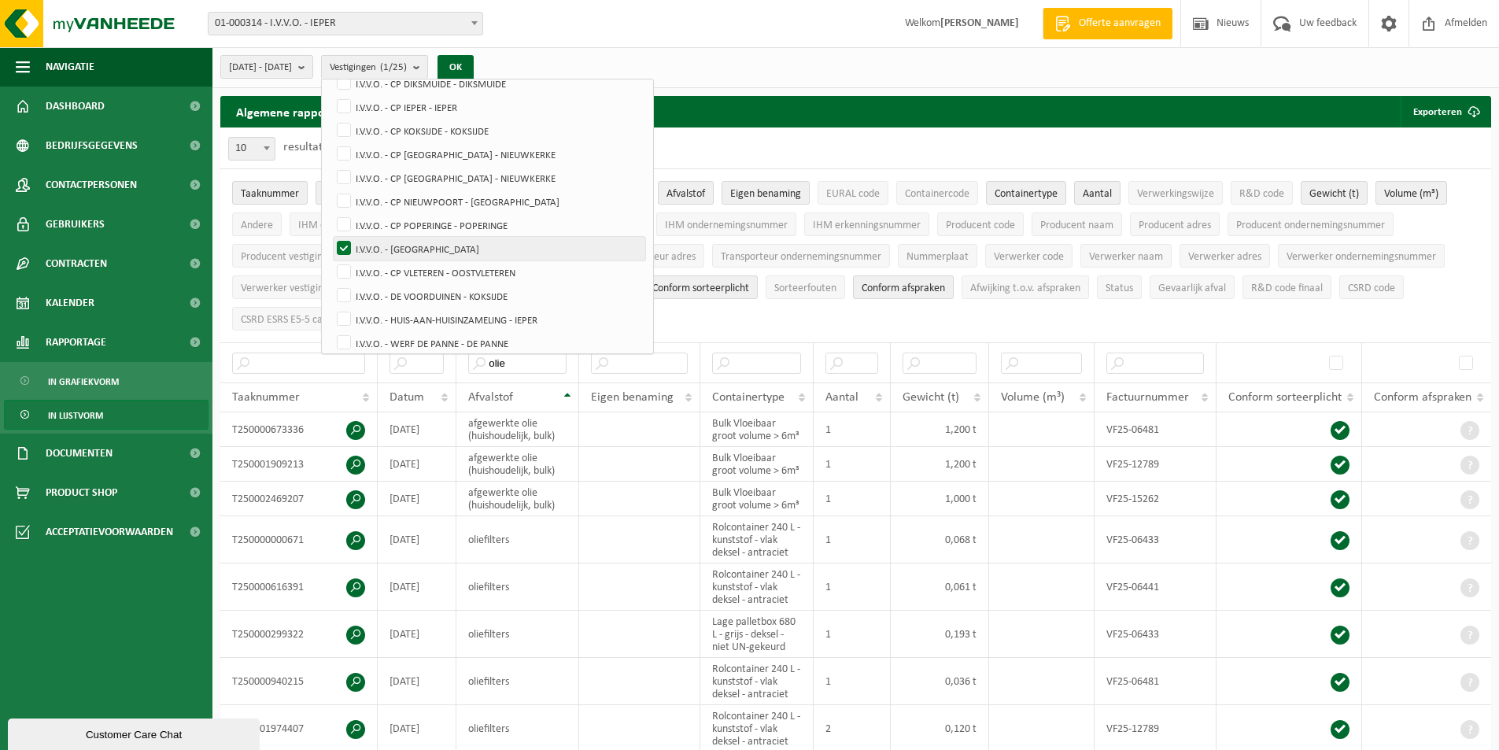
click at [488, 251] on label "I.V.V.O. - [GEOGRAPHIC_DATA]" at bounding box center [490, 249] width 312 height 24
click at [331, 237] on input "I.V.V.O. - [GEOGRAPHIC_DATA]" at bounding box center [331, 236] width 1 height 1
checkbox input "false"
drag, startPoint x: 490, startPoint y: 272, endPoint x: 484, endPoint y: 202, distance: 69.5
click at [488, 272] on label "I.V.V.O. - CP VLETEREN - OOSTVLETEREN" at bounding box center [490, 273] width 312 height 24
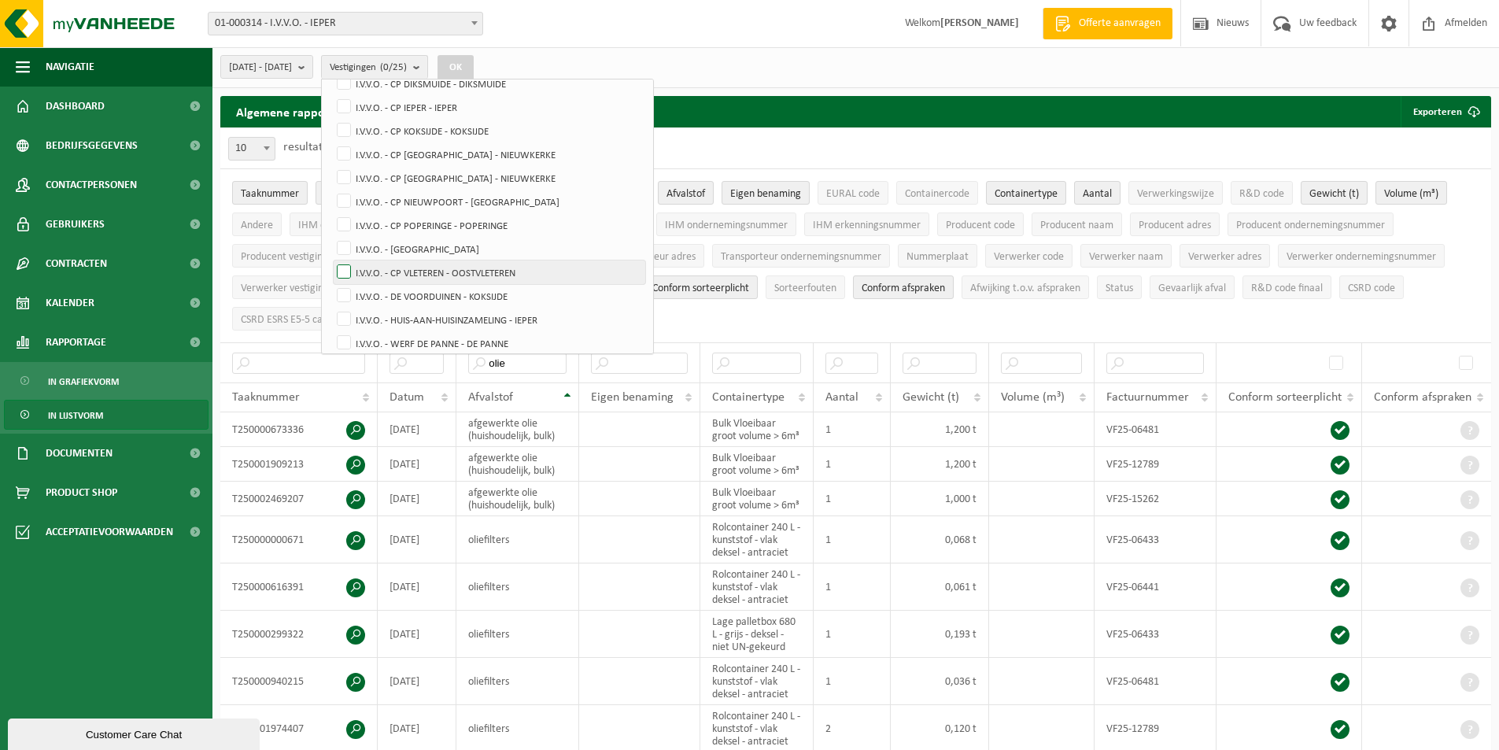
click at [331, 261] on input "I.V.V.O. - CP VLETEREN - OOSTVLETEREN" at bounding box center [331, 260] width 1 height 1
checkbox input "true"
click at [474, 74] on button "OK" at bounding box center [456, 67] width 36 height 25
